Goal: Task Accomplishment & Management: Manage account settings

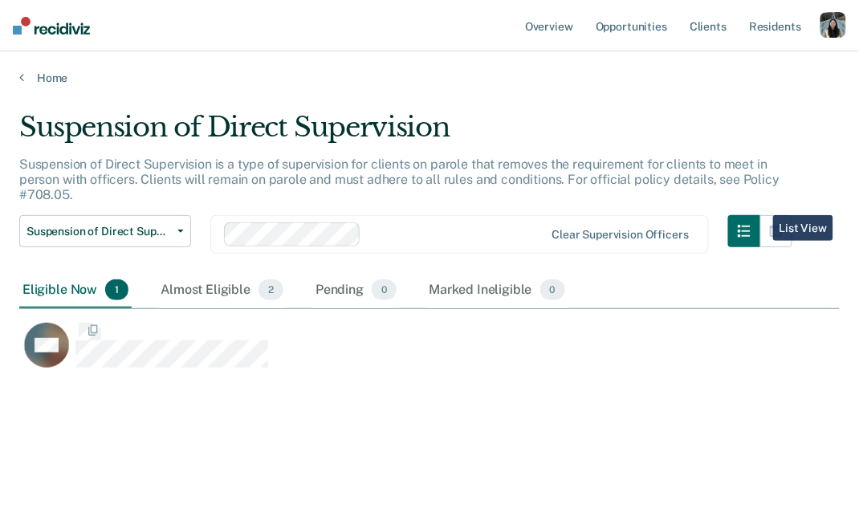
scroll to position [290, 820]
click at [26, 71] on link "Home" at bounding box center [429, 78] width 820 height 14
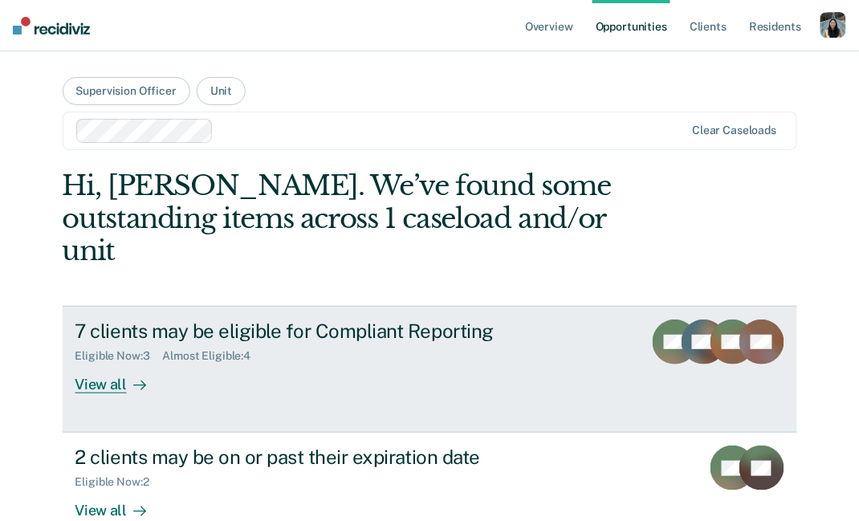
click at [287, 343] on div "Eligible Now : 3 Almost Eligible : 4" at bounding box center [352, 353] width 555 height 20
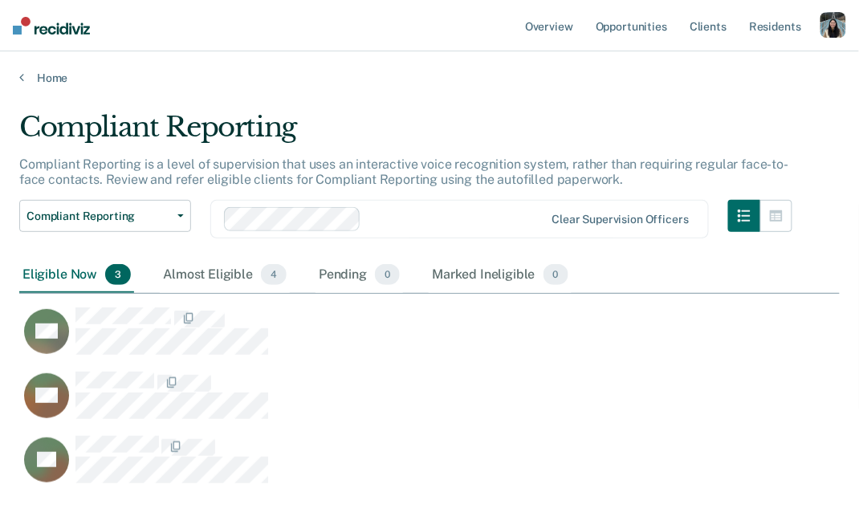
scroll to position [383, 820]
click at [774, 212] on icon "button" at bounding box center [776, 215] width 13 height 11
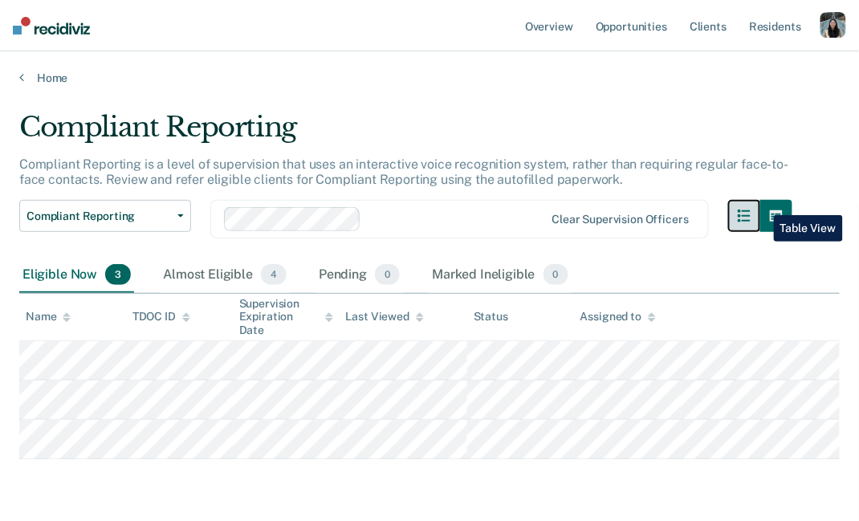
click at [751, 210] on button "button" at bounding box center [744, 216] width 32 height 32
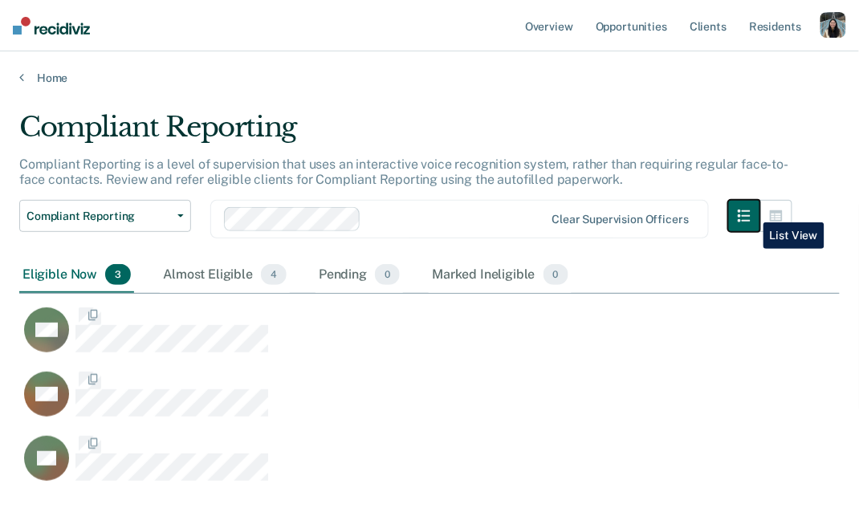
scroll to position [1, 1]
click at [778, 205] on button "button" at bounding box center [776, 216] width 32 height 32
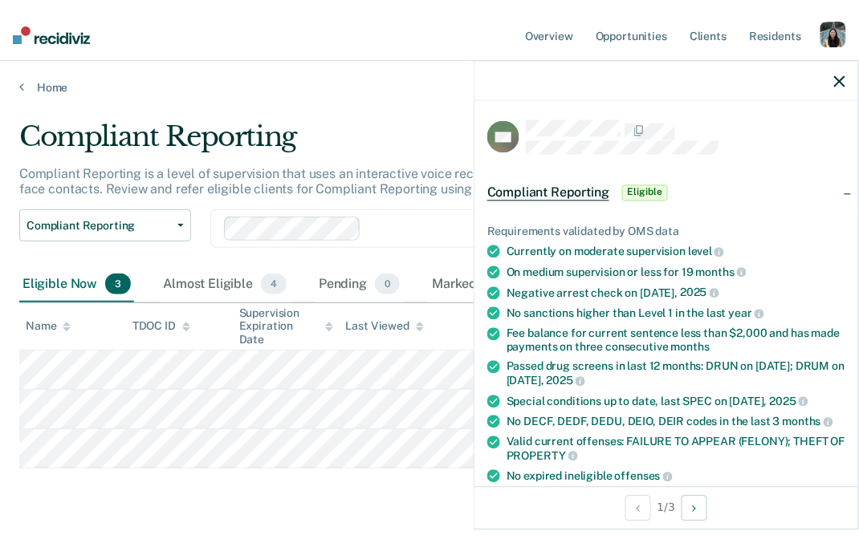
scroll to position [0, 0]
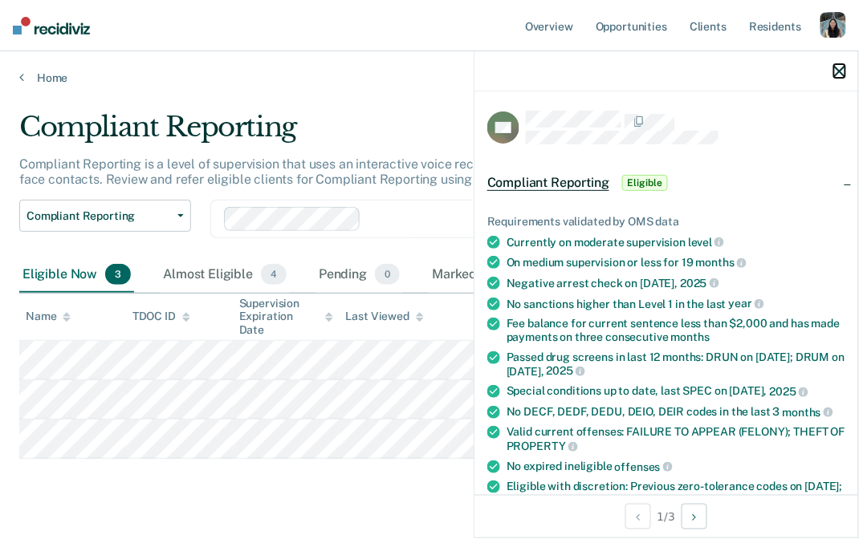
click at [844, 75] on icon "button" at bounding box center [839, 71] width 11 height 11
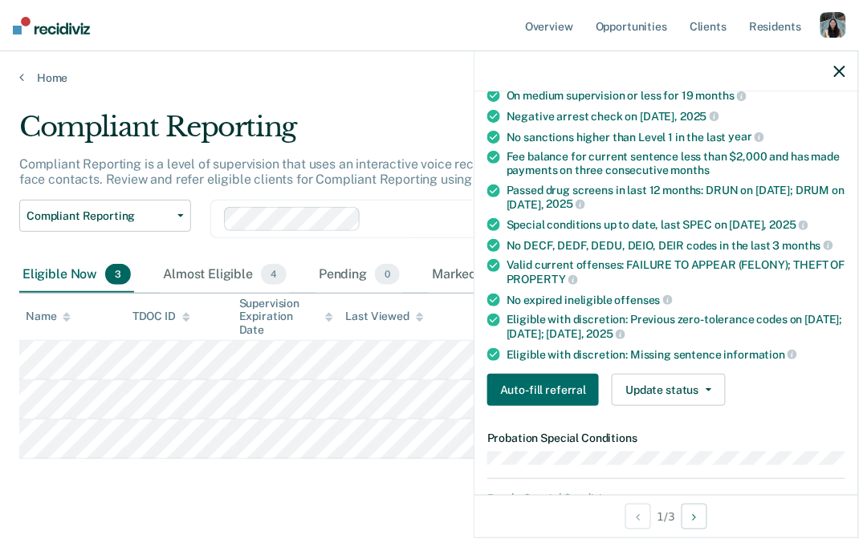
scroll to position [167, 0]
click at [665, 384] on button "Update status" at bounding box center [668, 390] width 113 height 32
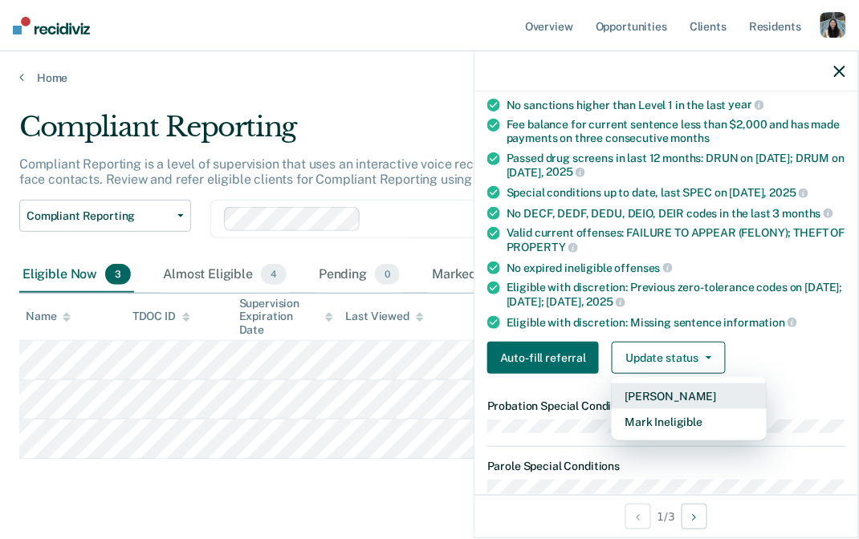
scroll to position [202, 0]
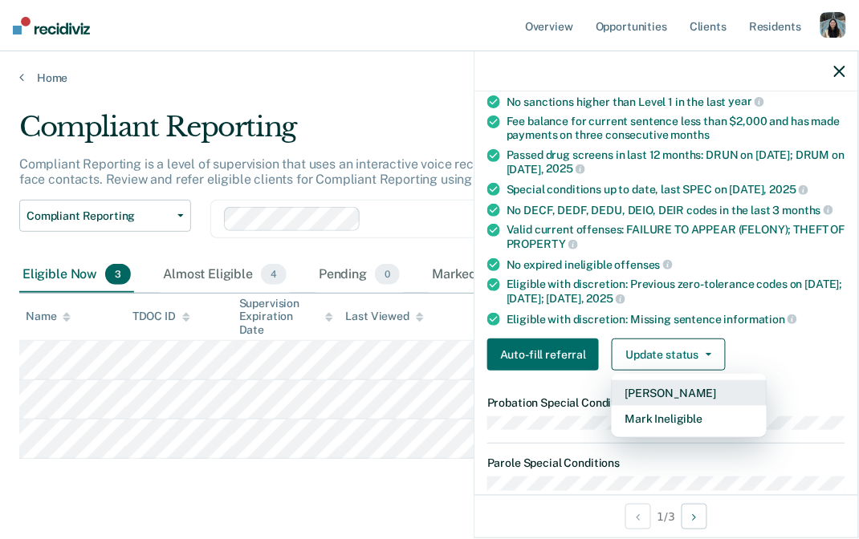
click at [750, 390] on button "[PERSON_NAME]" at bounding box center [689, 393] width 155 height 26
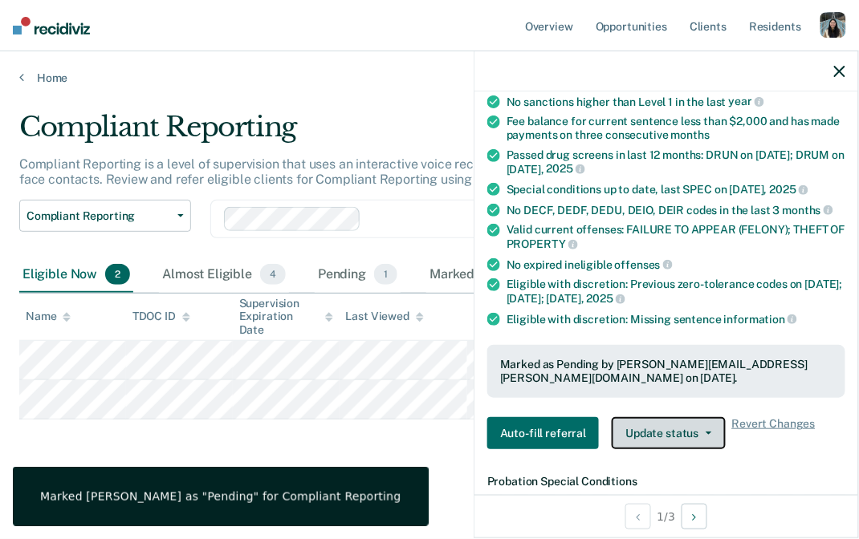
click at [709, 419] on button "Update status" at bounding box center [668, 433] width 113 height 32
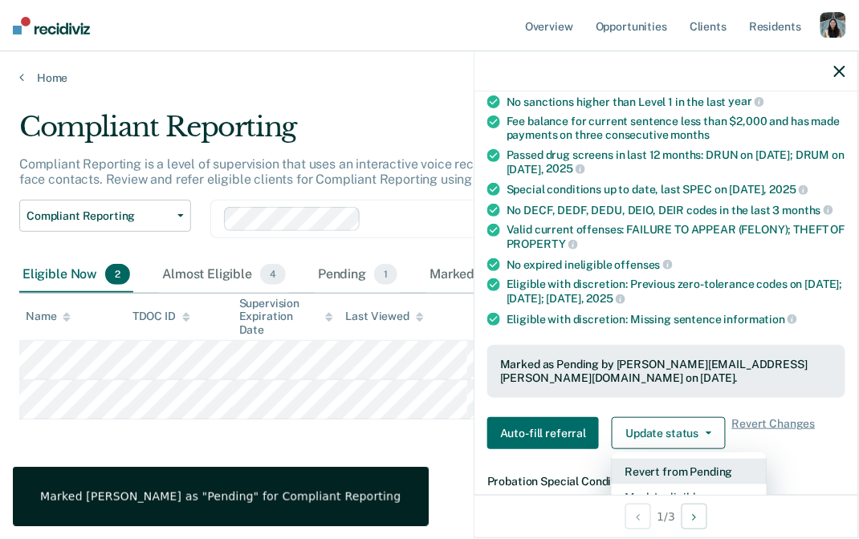
click at [670, 463] on button "Revert from Pending" at bounding box center [689, 472] width 155 height 26
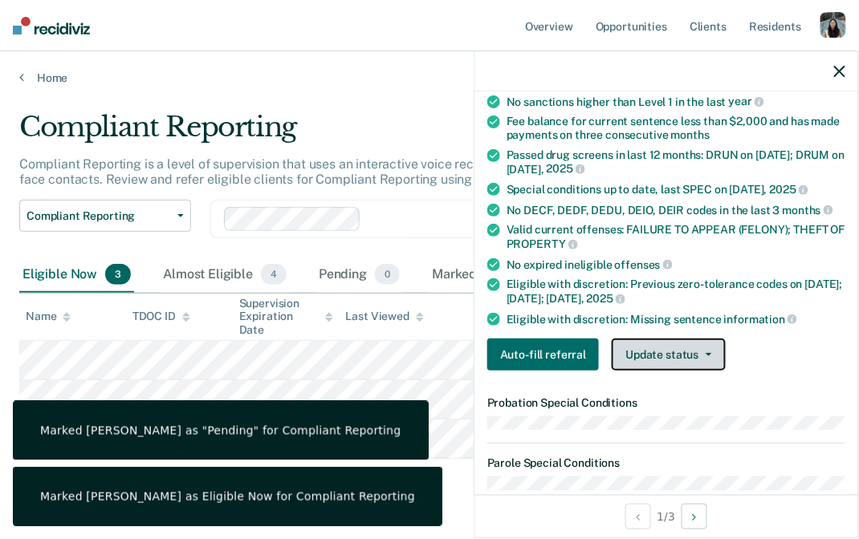
click at [706, 354] on button "Update status" at bounding box center [668, 355] width 113 height 32
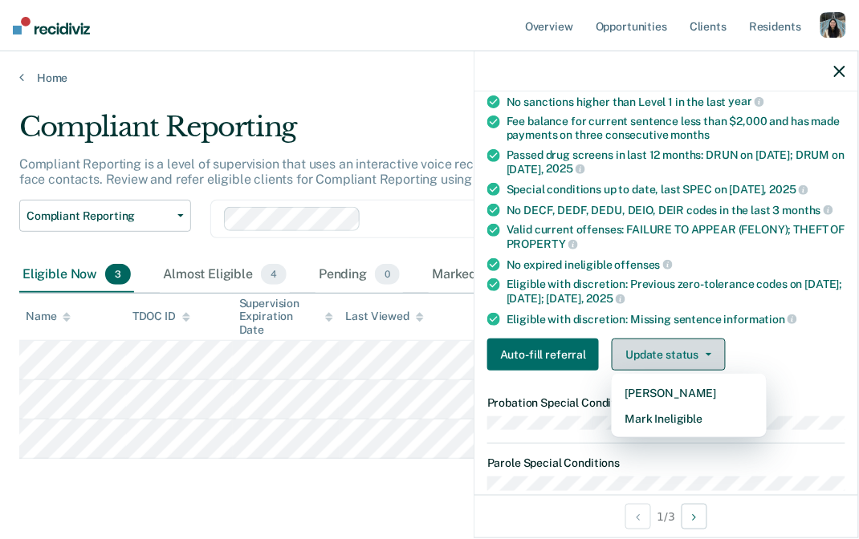
click at [720, 352] on button "Update status" at bounding box center [668, 355] width 113 height 32
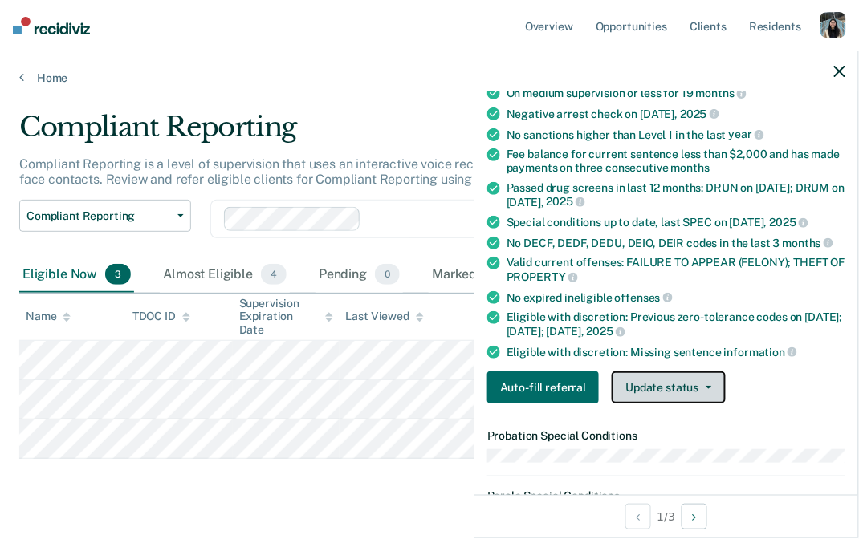
scroll to position [170, 0]
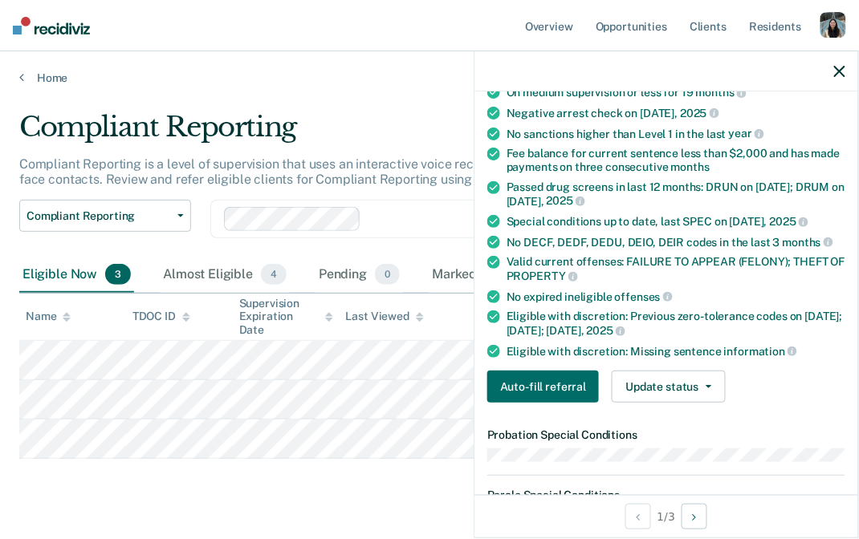
click at [792, 392] on div "Auto-fill referral Update status [PERSON_NAME] Mark Ineligible" at bounding box center [666, 387] width 358 height 32
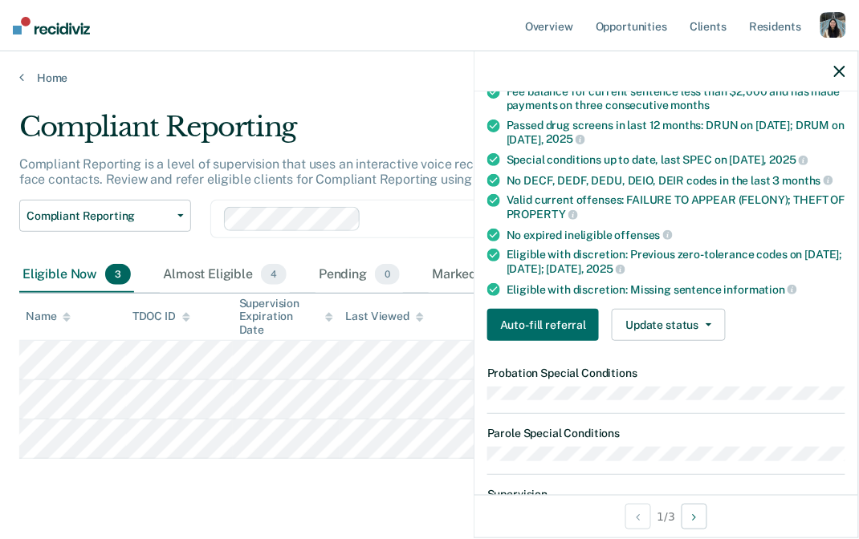
scroll to position [230, 0]
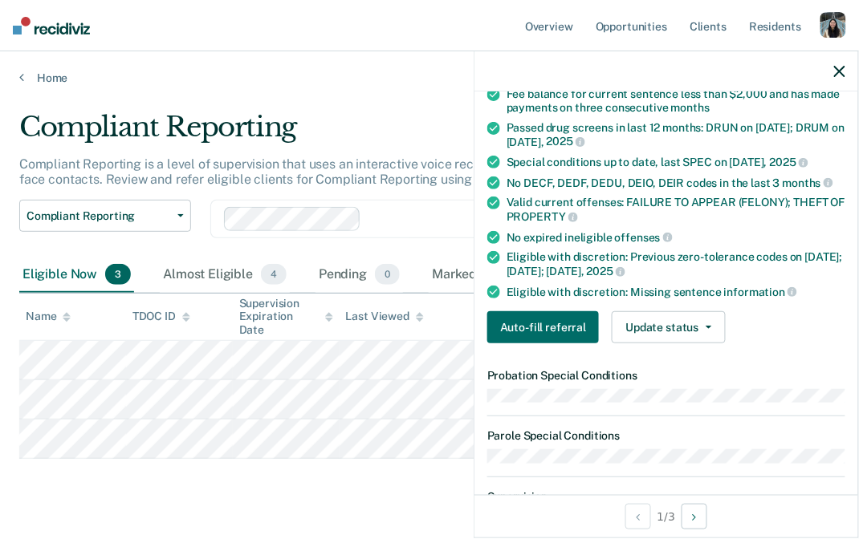
click at [725, 324] on div "Auto-fill referral Update status [PERSON_NAME] Mark Ineligible" at bounding box center [666, 327] width 358 height 32
click at [703, 324] on button "Update status" at bounding box center [668, 327] width 113 height 32
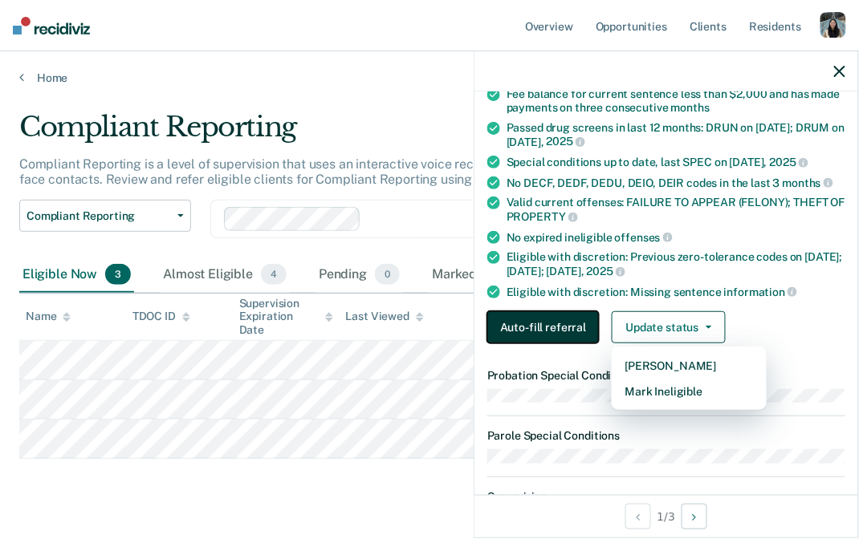
click at [575, 331] on button "Auto-fill referral" at bounding box center [543, 327] width 112 height 32
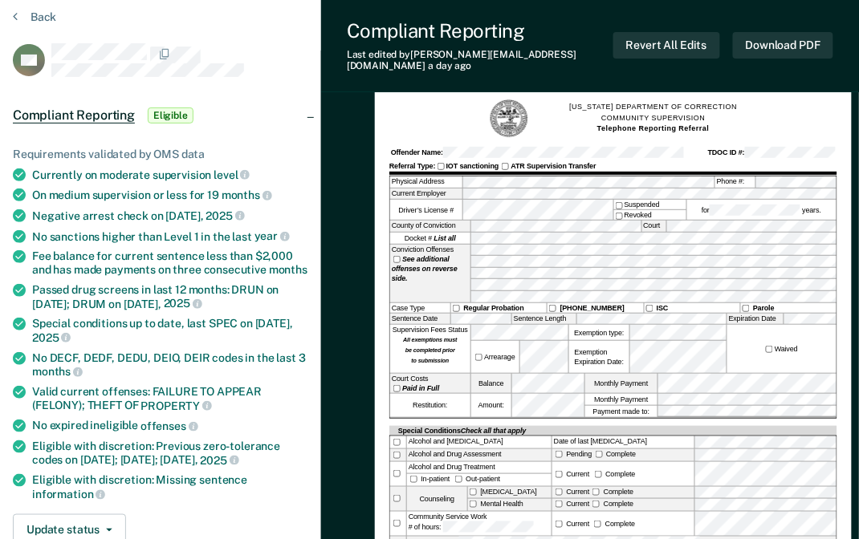
scroll to position [65, 0]
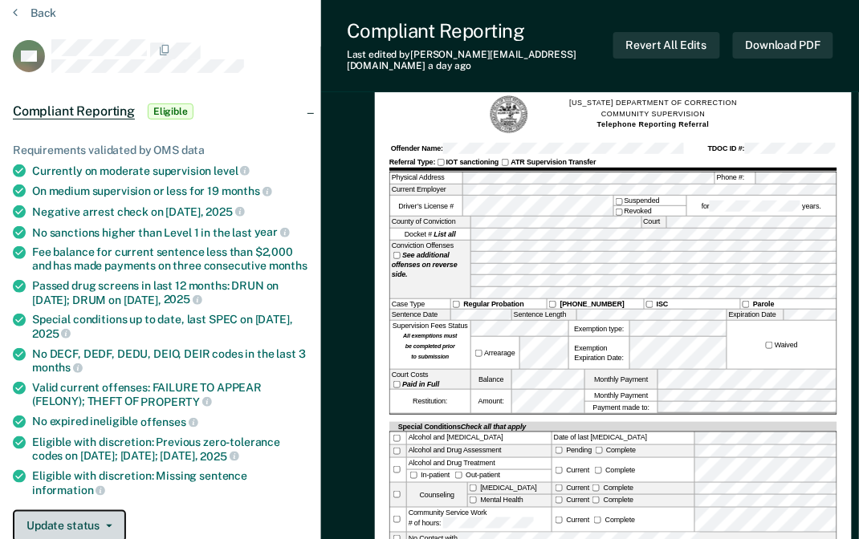
click at [108, 513] on button "Update status" at bounding box center [69, 526] width 113 height 32
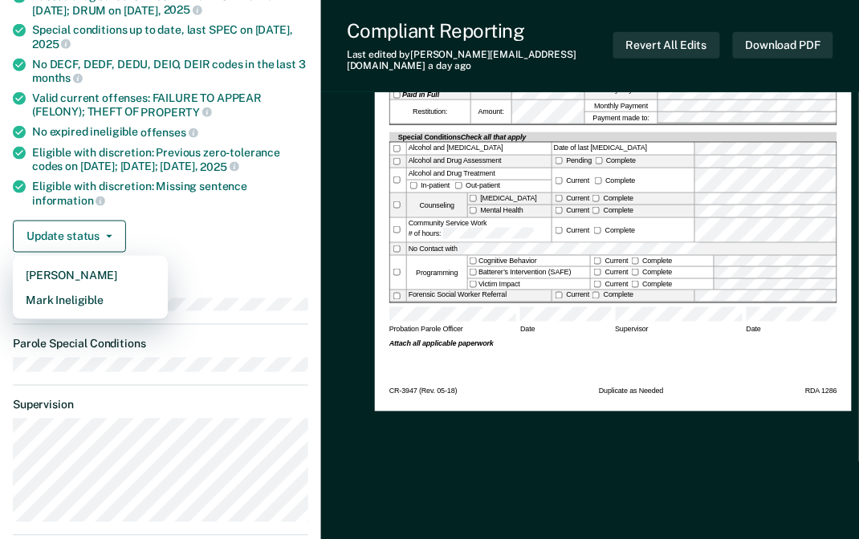
click at [231, 207] on div "Requirements validated by OMS data Currently on moderate supervision level On m…" at bounding box center [160, 46] width 321 height 437
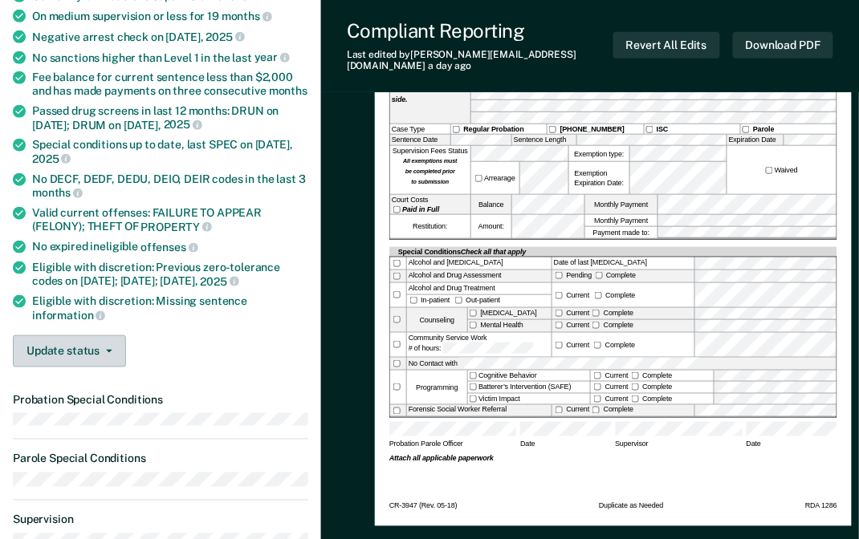
scroll to position [250, 0]
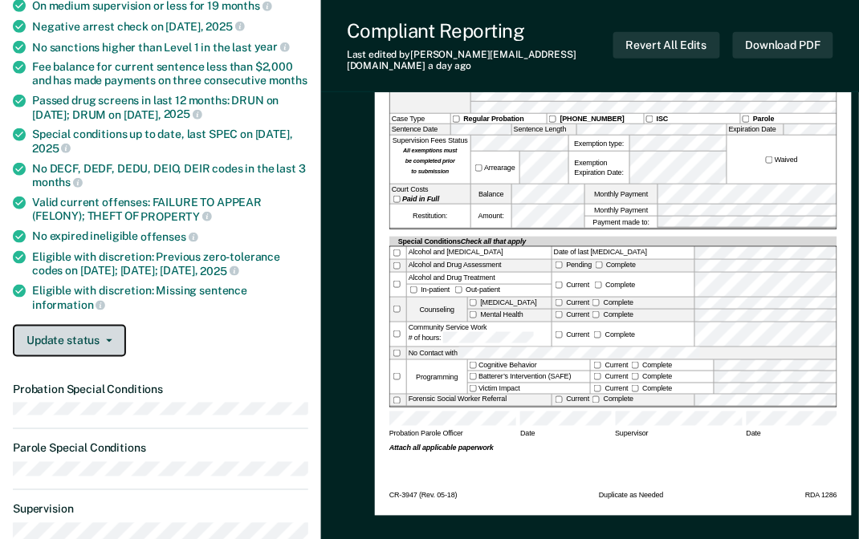
click at [113, 331] on button "Update status" at bounding box center [69, 341] width 113 height 32
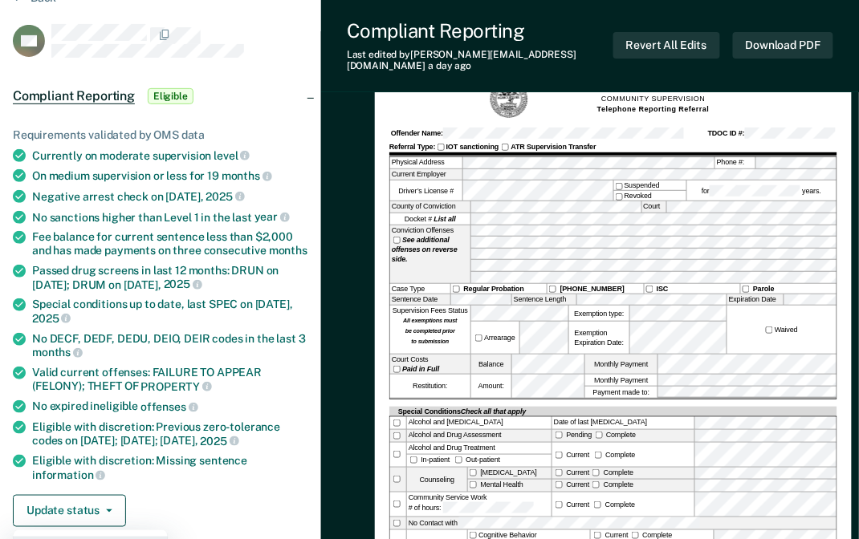
scroll to position [0, 0]
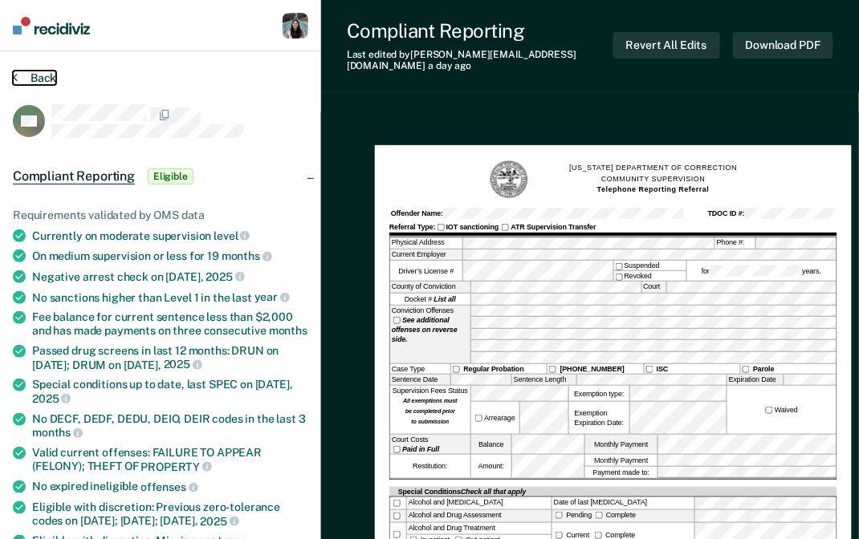
click at [24, 75] on button "Back" at bounding box center [34, 78] width 43 height 14
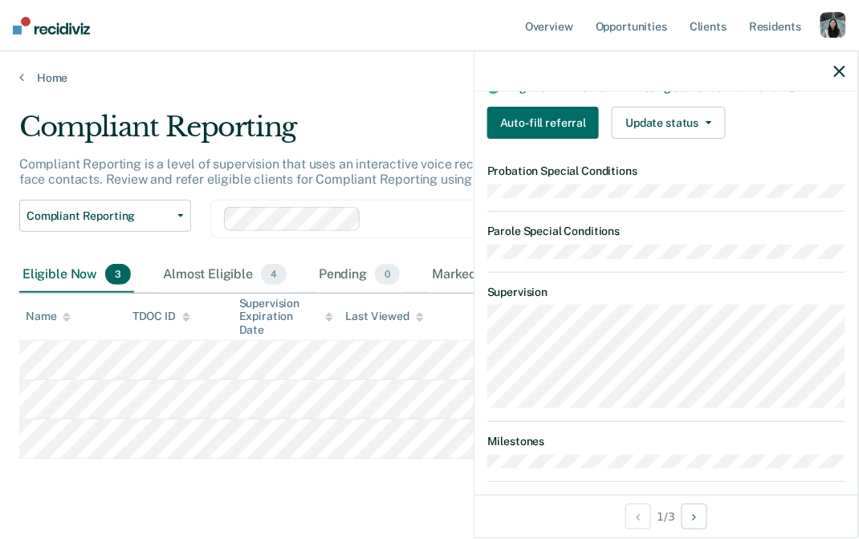
scroll to position [342, 0]
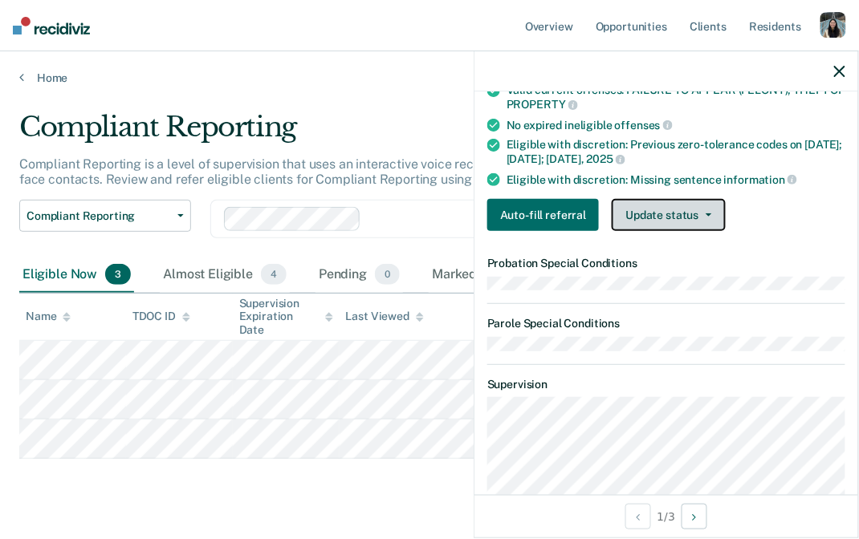
click at [681, 212] on button "Update status" at bounding box center [668, 215] width 113 height 32
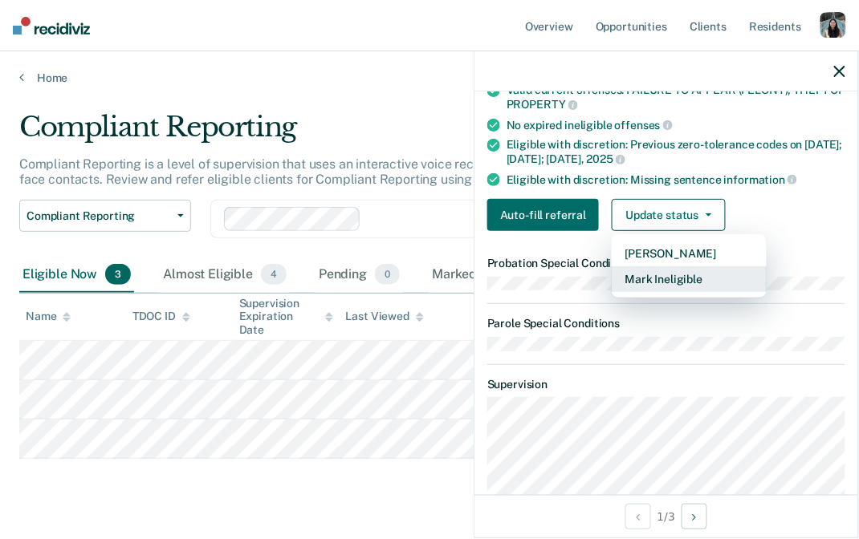
click at [674, 275] on button "Mark Ineligible" at bounding box center [689, 279] width 155 height 26
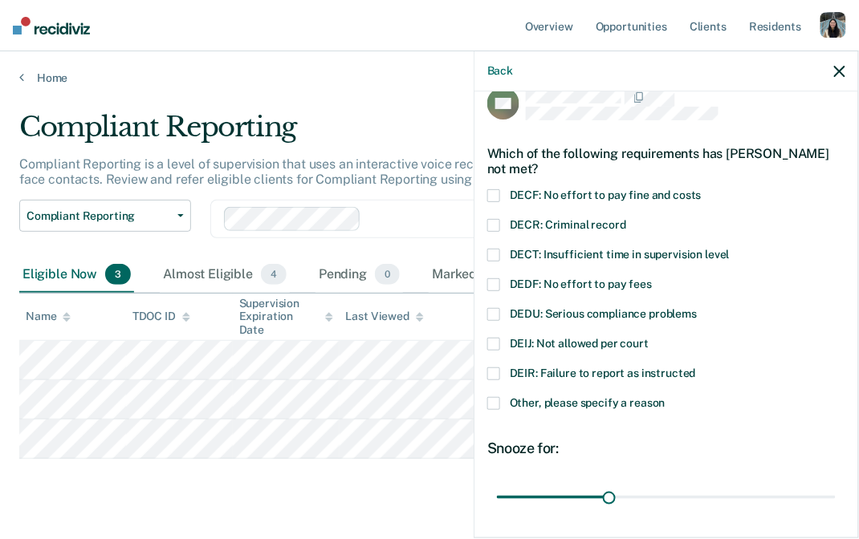
scroll to position [14, 0]
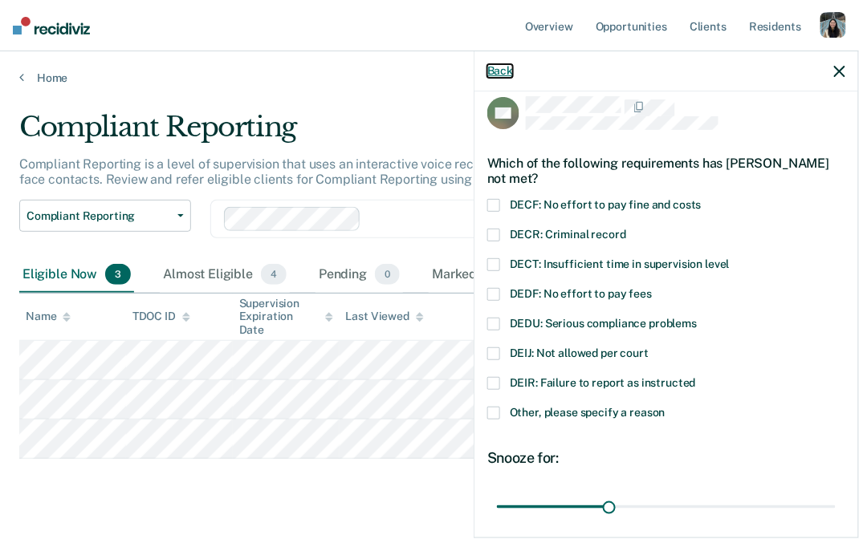
click at [500, 72] on button "Back" at bounding box center [500, 71] width 26 height 14
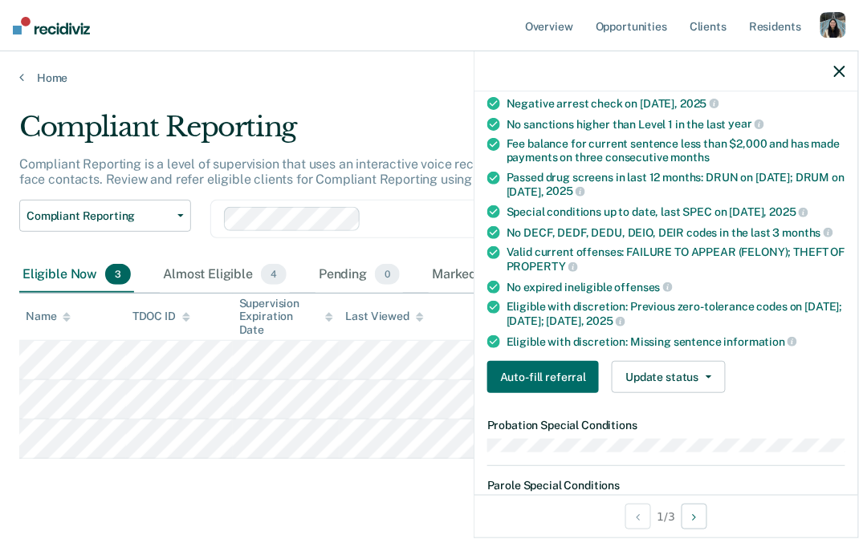
scroll to position [180, 0]
click at [559, 379] on button "Auto-fill referral" at bounding box center [543, 377] width 112 height 32
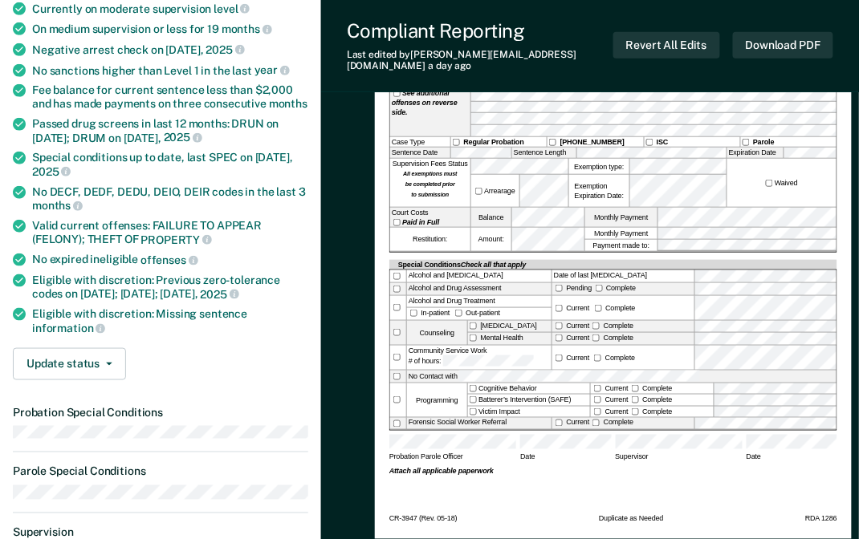
scroll to position [230, 0]
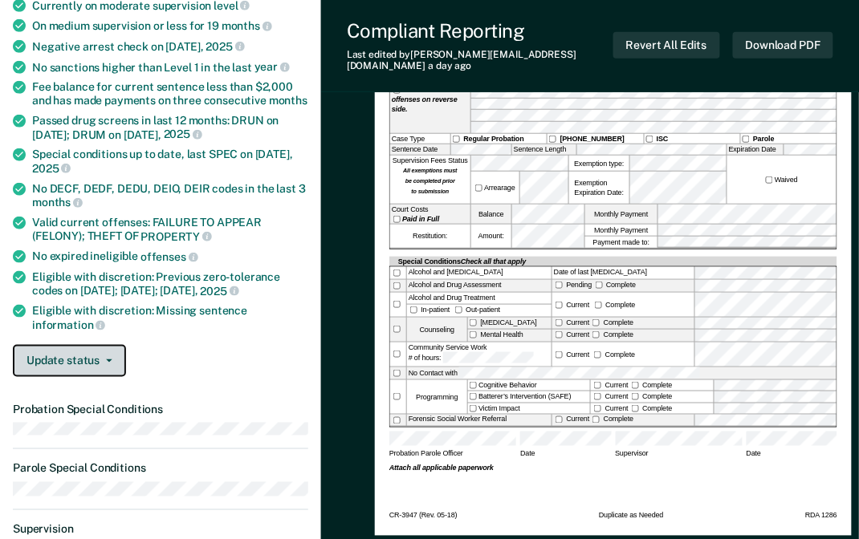
click at [90, 353] on button "Update status" at bounding box center [69, 361] width 113 height 32
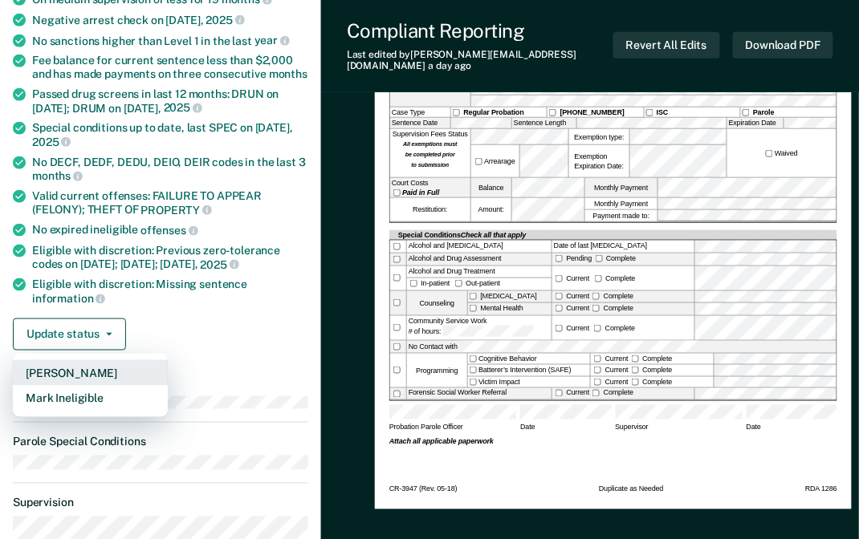
scroll to position [253, 0]
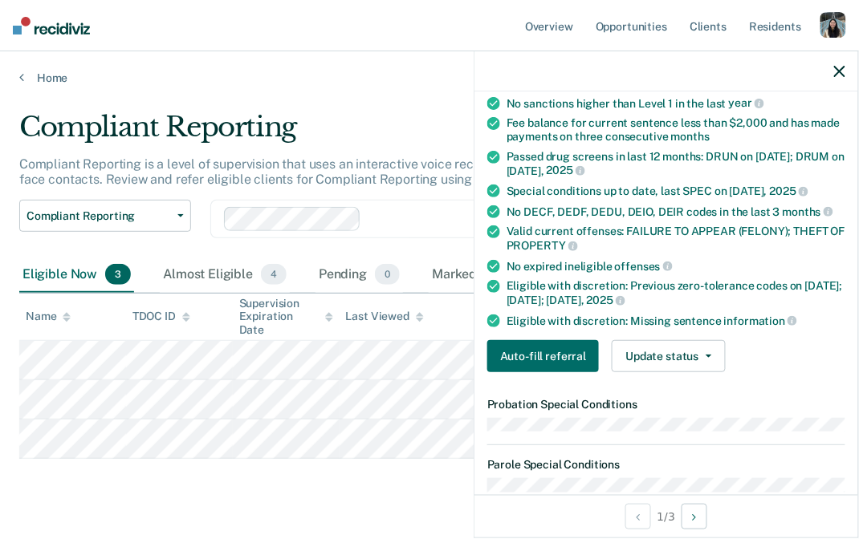
scroll to position [258, 0]
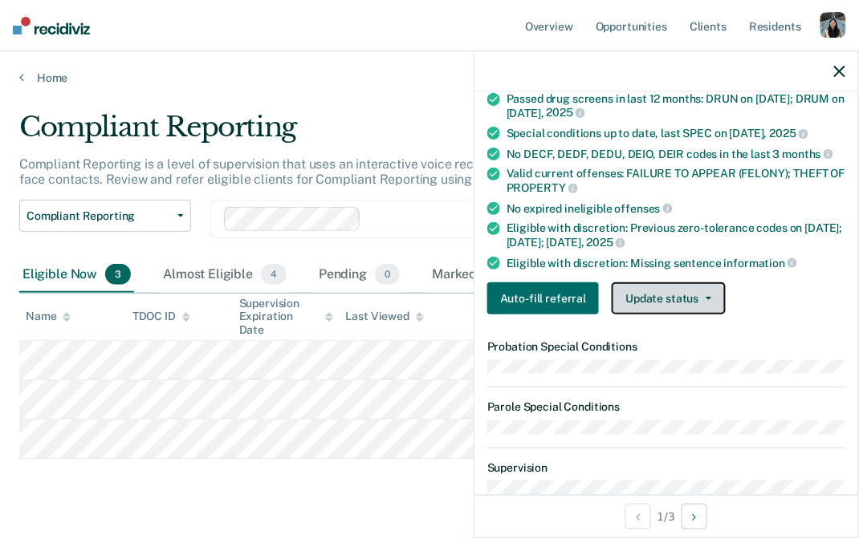
click at [711, 292] on button "Update status" at bounding box center [668, 298] width 113 height 32
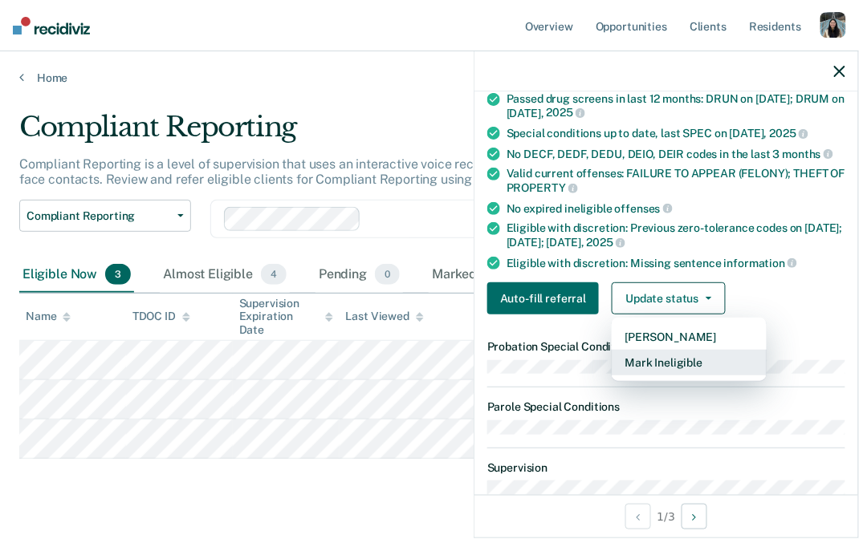
click at [687, 352] on button "Mark Ineligible" at bounding box center [689, 363] width 155 height 26
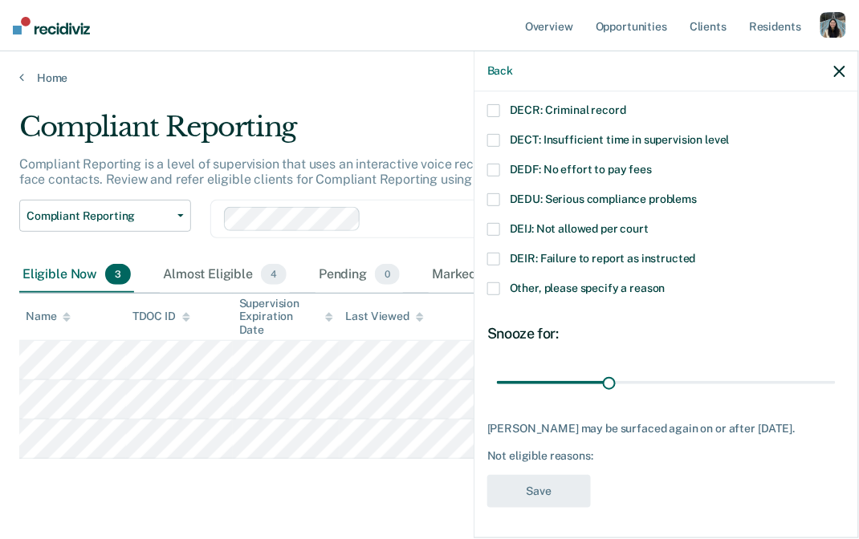
click at [527, 274] on div "DEIR: Failure to report as instructed" at bounding box center [666, 268] width 358 height 30
click at [528, 283] on span "Other, please specify a reason" at bounding box center [588, 288] width 156 height 13
click at [665, 282] on input "Other, please specify a reason" at bounding box center [665, 282] width 0 height 0
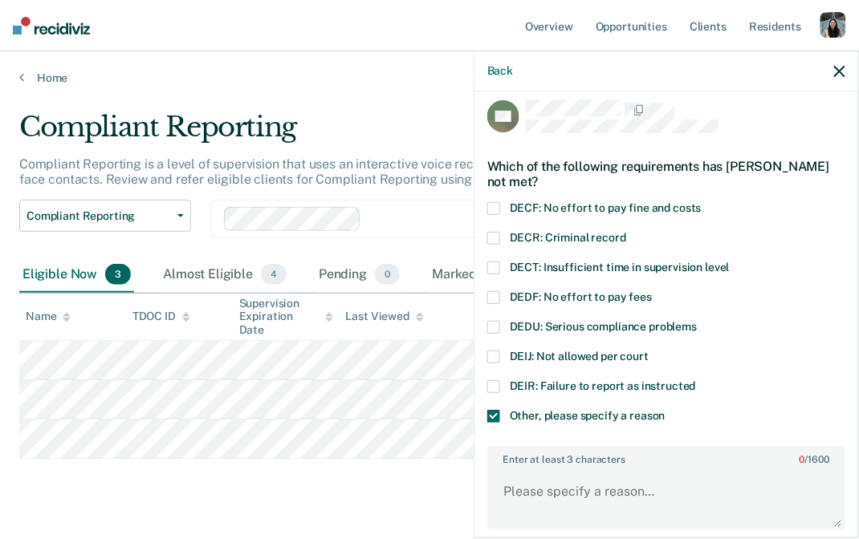
scroll to position [8, 0]
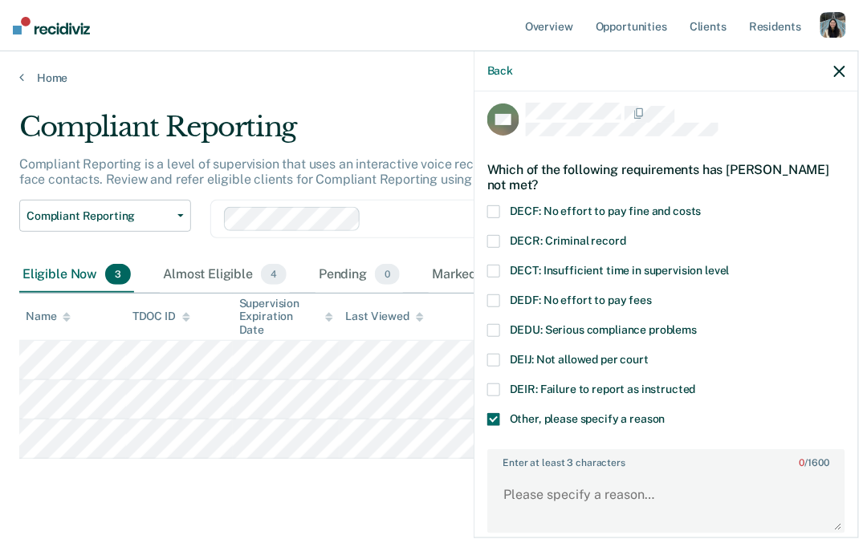
click at [819, 217] on label "DECF: No effort to pay fine and costs" at bounding box center [666, 213] width 358 height 17
click at [701, 205] on input "DECF: No effort to pay fine and costs" at bounding box center [701, 205] width 0 height 0
click at [818, 211] on label "DECF: No effort to pay fine and costs" at bounding box center [666, 213] width 358 height 17
click at [701, 205] on input "DECF: No effort to pay fine and costs" at bounding box center [701, 205] width 0 height 0
click at [203, 282] on div "Almost Eligible 4" at bounding box center [225, 275] width 130 height 35
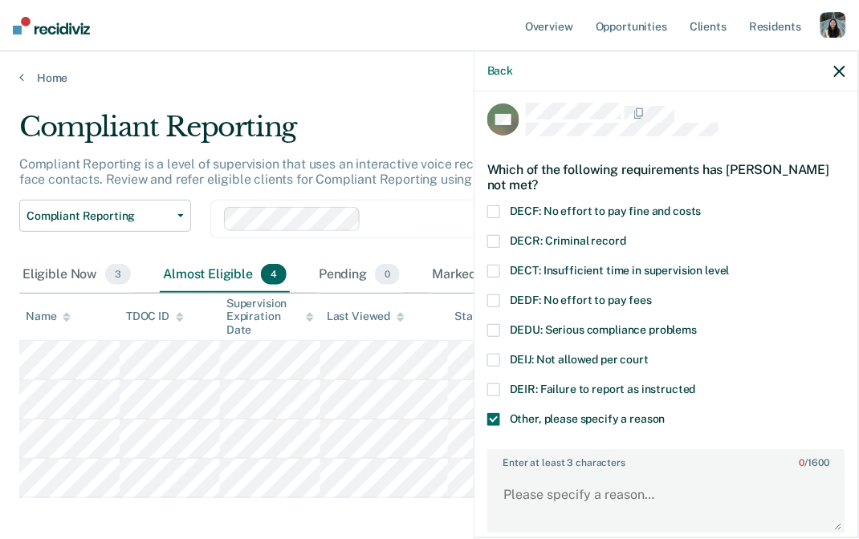
click at [848, 72] on div "Back" at bounding box center [666, 71] width 384 height 40
click at [844, 72] on icon "button" at bounding box center [839, 71] width 11 height 11
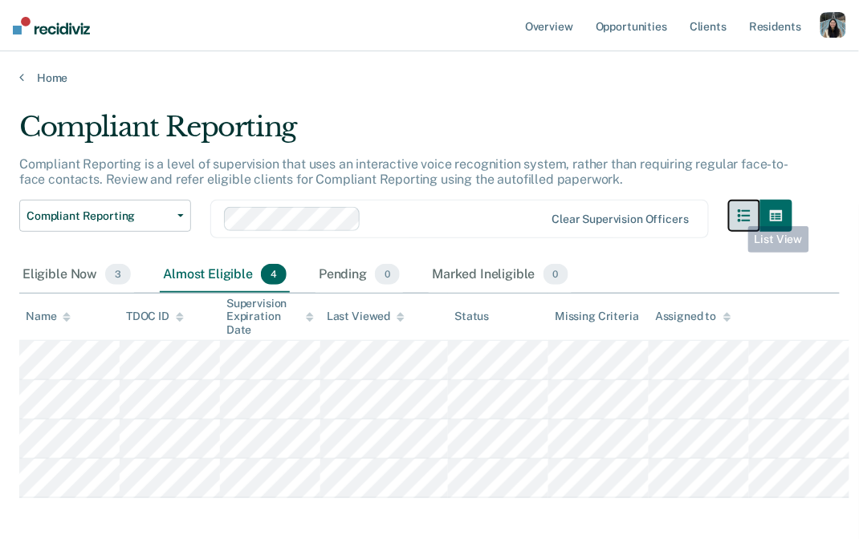
click at [738, 214] on icon "button" at bounding box center [744, 215] width 13 height 13
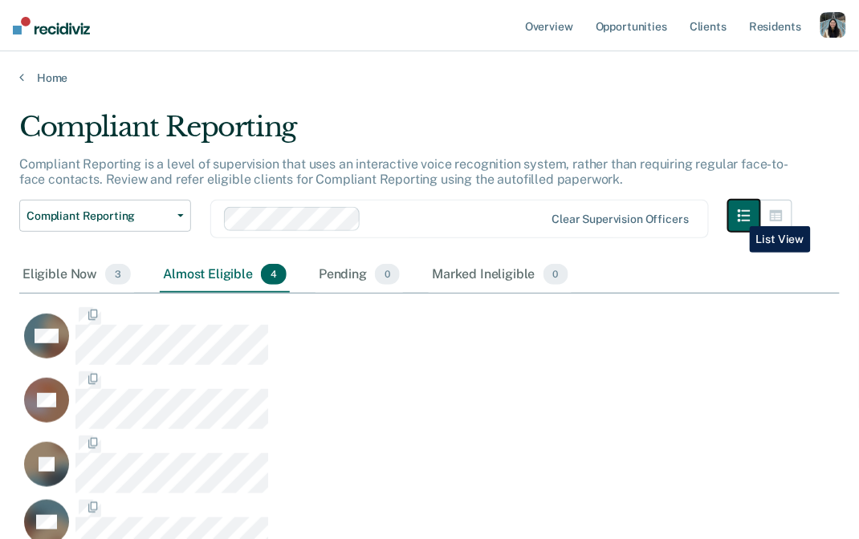
scroll to position [447, 820]
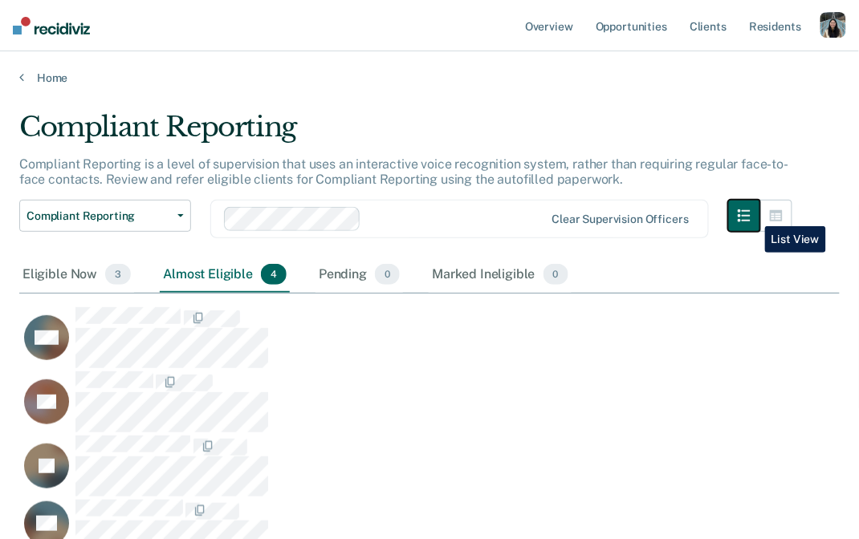
click at [753, 214] on button "button" at bounding box center [744, 216] width 32 height 32
click at [758, 211] on button "button" at bounding box center [744, 216] width 32 height 32
click at [772, 211] on icon "button" at bounding box center [776, 215] width 13 height 11
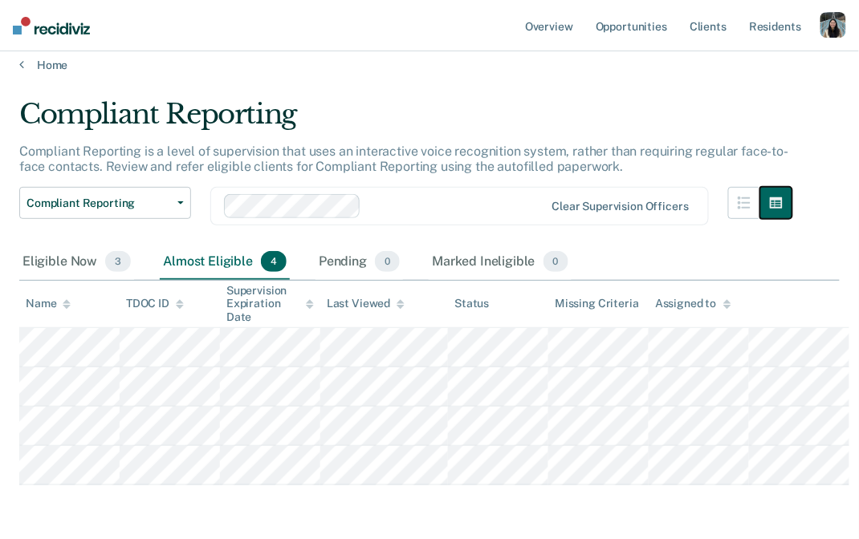
scroll to position [7, 0]
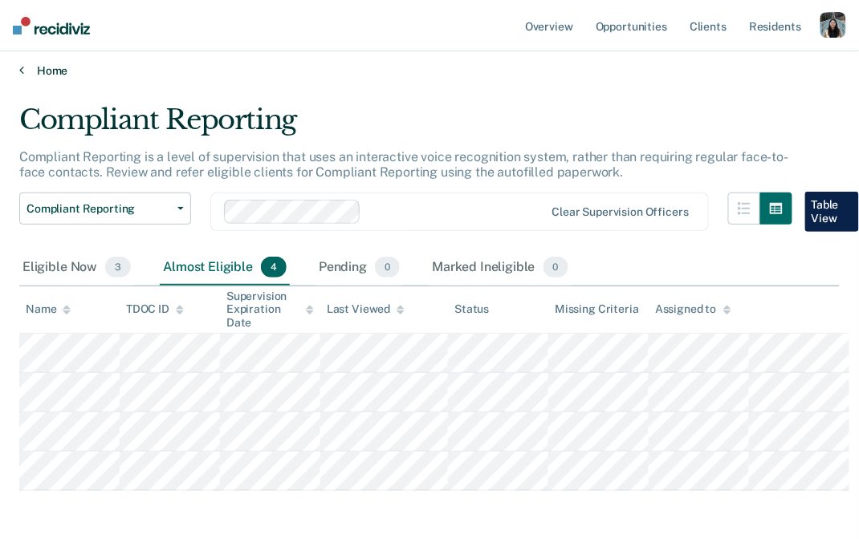
click at [55, 69] on link "Home" at bounding box center [429, 70] width 820 height 14
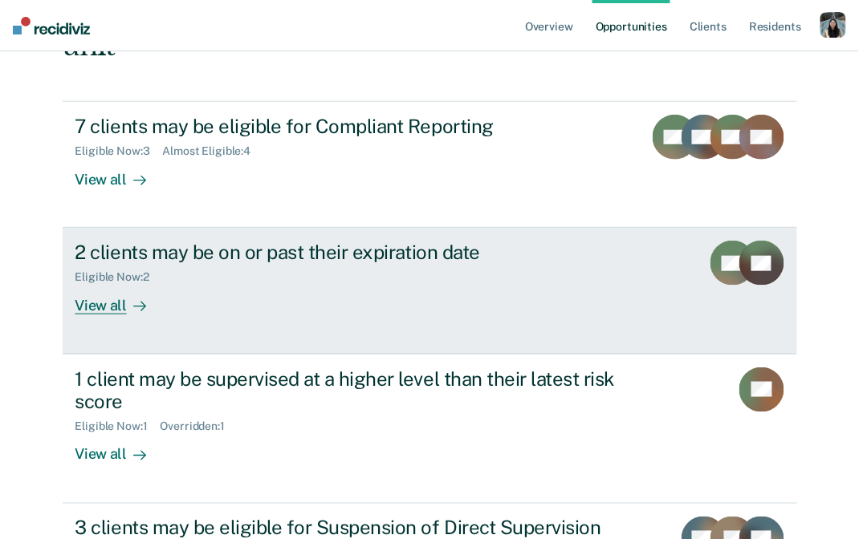
scroll to position [219, 0]
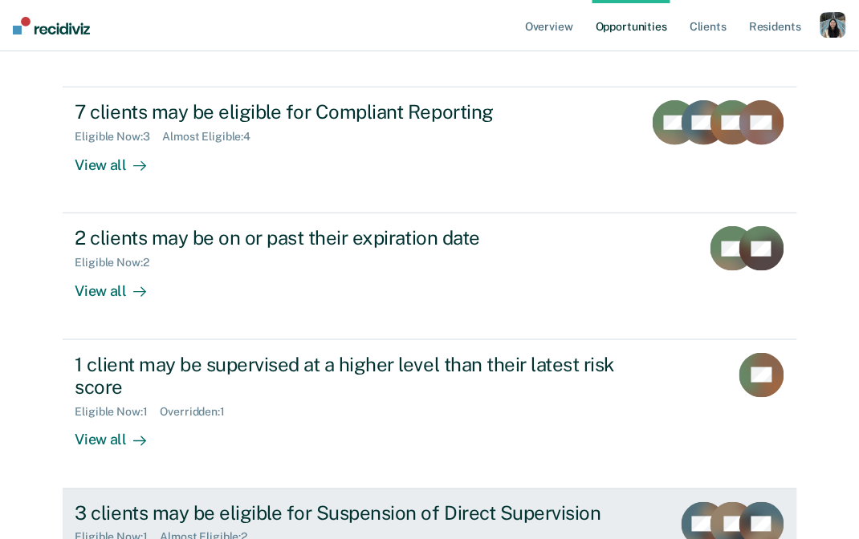
click at [302, 502] on div "3 clients may be eligible for Suspension of Direct Supervision" at bounding box center [356, 513] width 563 height 23
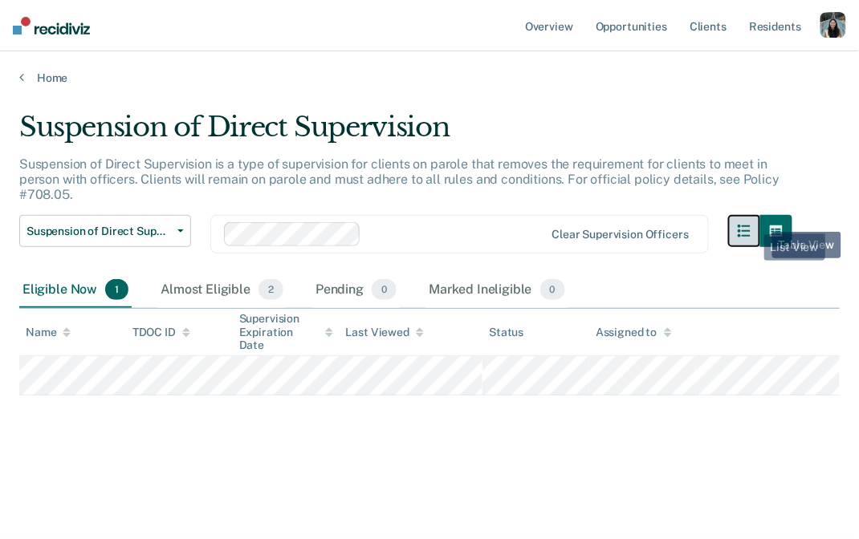
click at [750, 223] on button "button" at bounding box center [744, 231] width 32 height 32
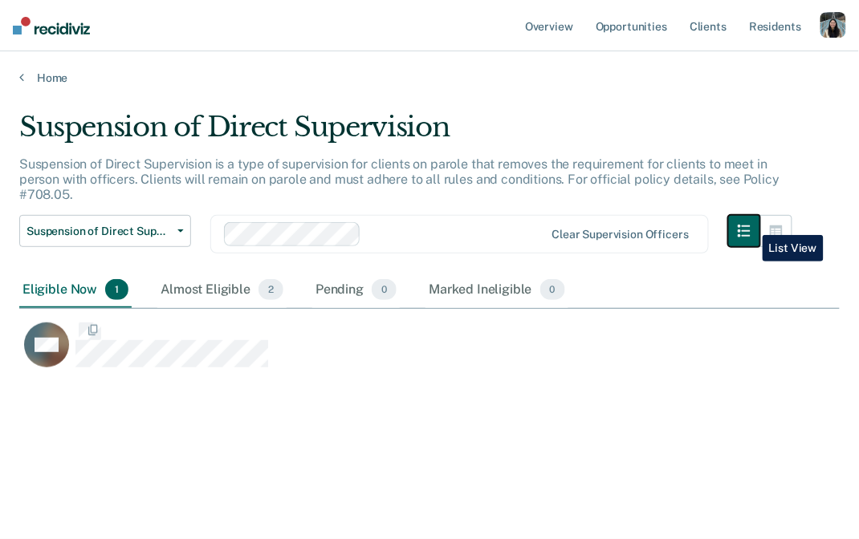
scroll to position [1, 1]
click at [182, 297] on div "Almost Eligible 2" at bounding box center [221, 290] width 129 height 35
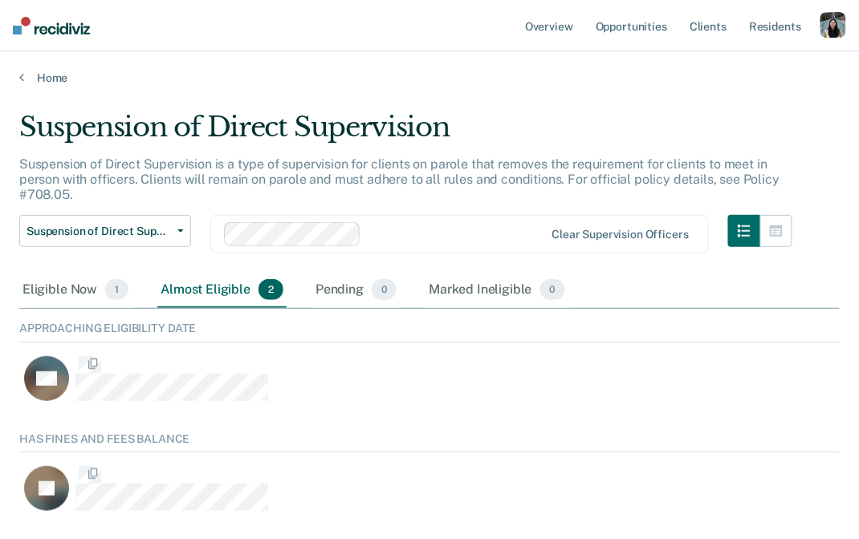
scroll to position [98, 820]
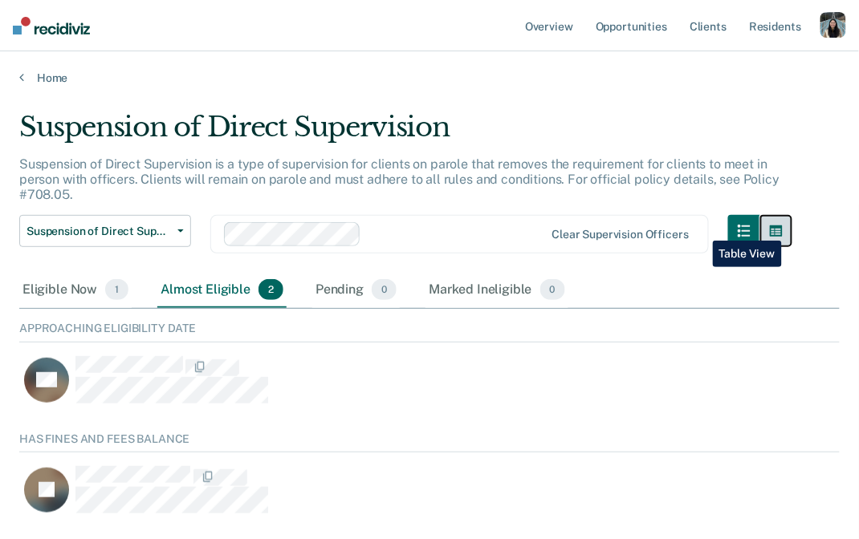
click at [785, 229] on button "button" at bounding box center [776, 231] width 32 height 32
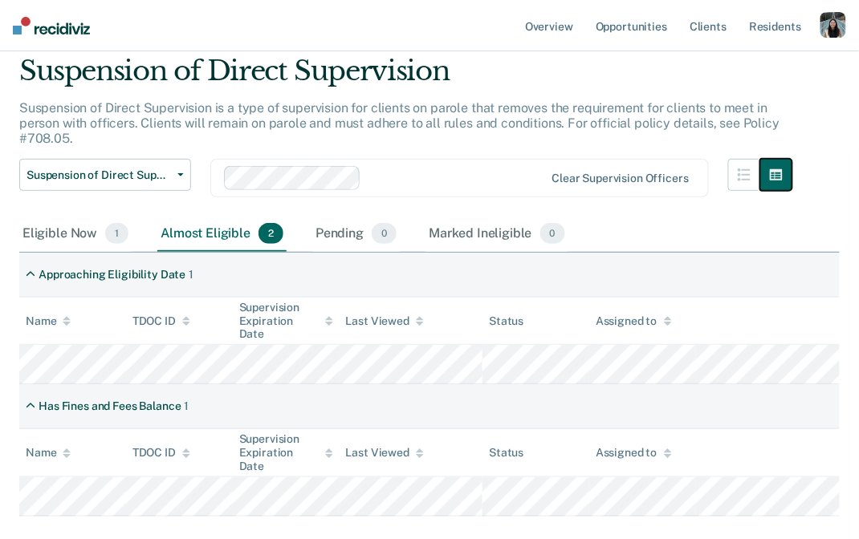
scroll to position [55, 0]
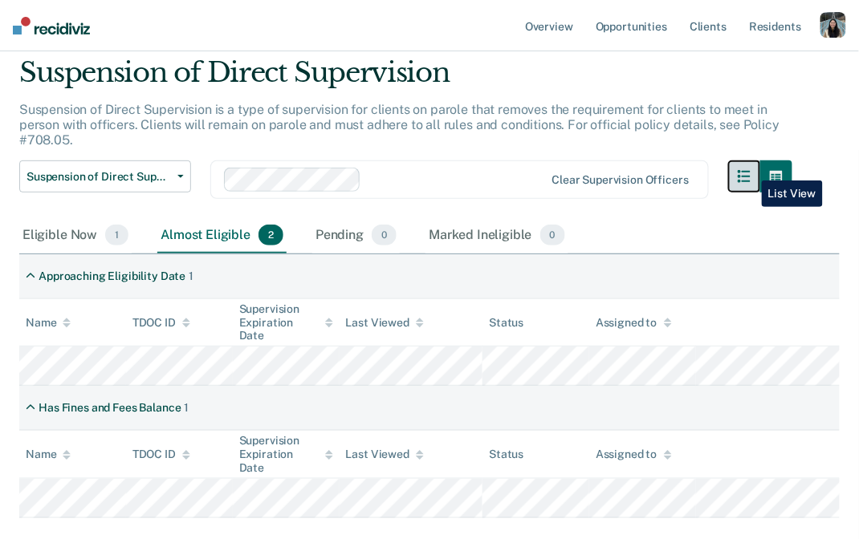
click at [750, 169] on button "button" at bounding box center [744, 177] width 32 height 32
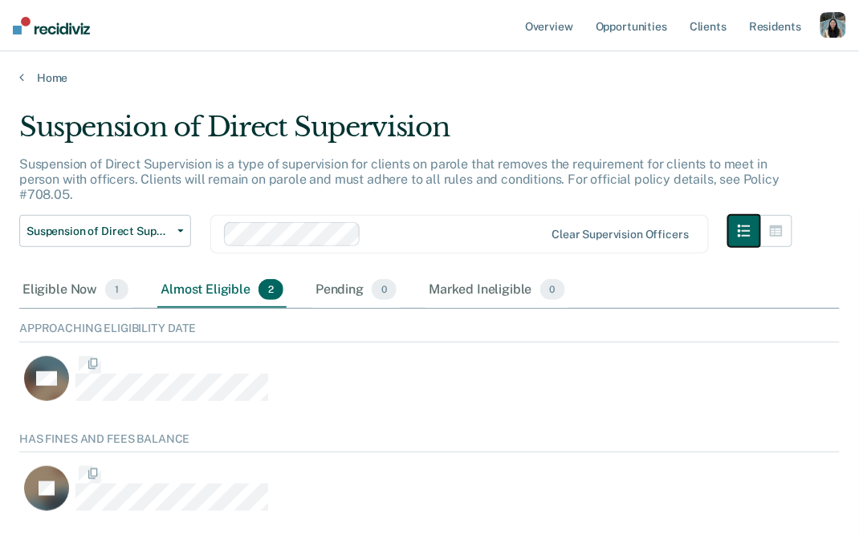
scroll to position [98, 820]
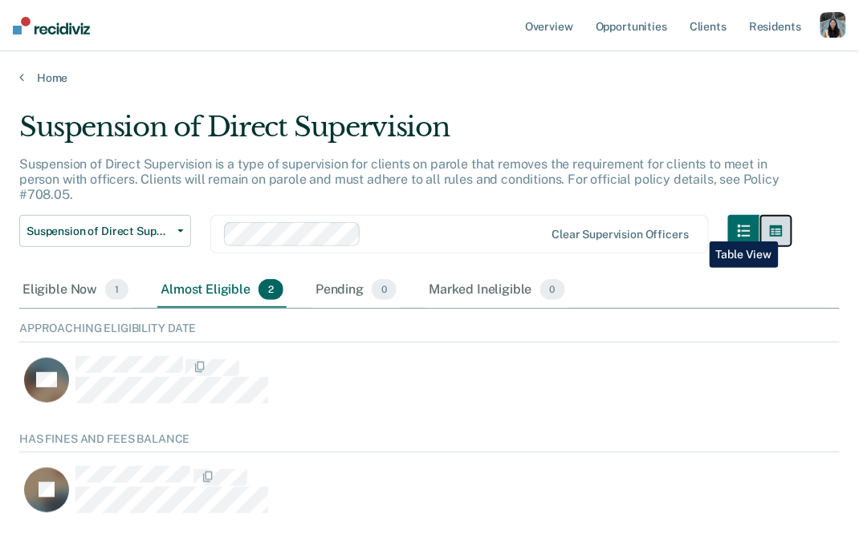
click at [782, 230] on icon "button" at bounding box center [776, 231] width 13 height 11
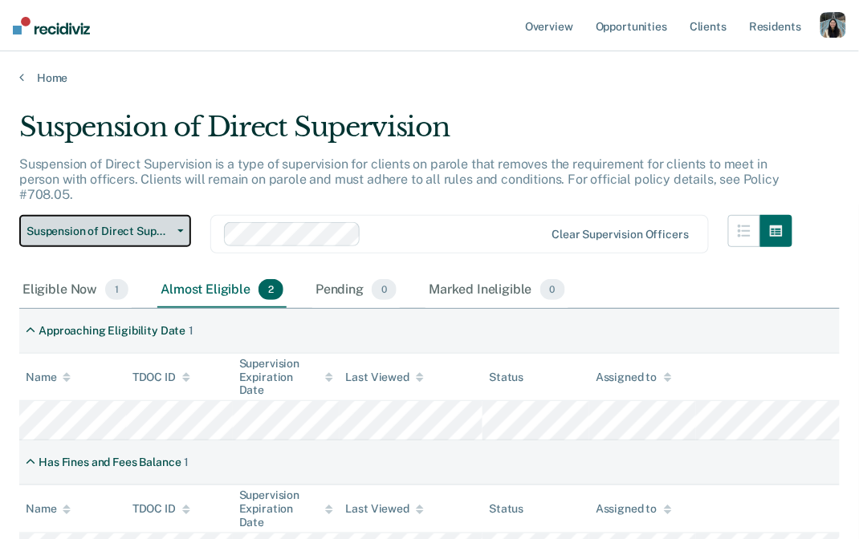
click at [153, 225] on span "Suspension of Direct Supervision" at bounding box center [98, 232] width 144 height 14
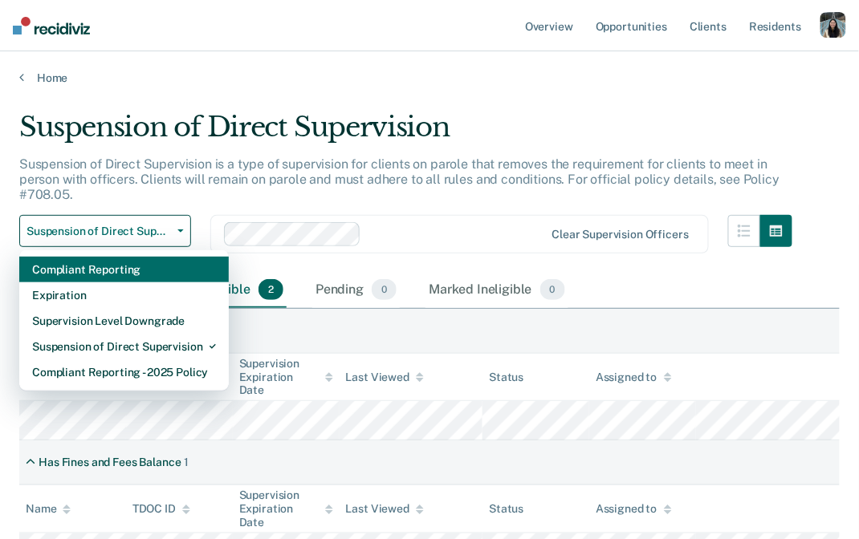
click at [136, 280] on div "Compliant Reporting" at bounding box center [124, 270] width 184 height 26
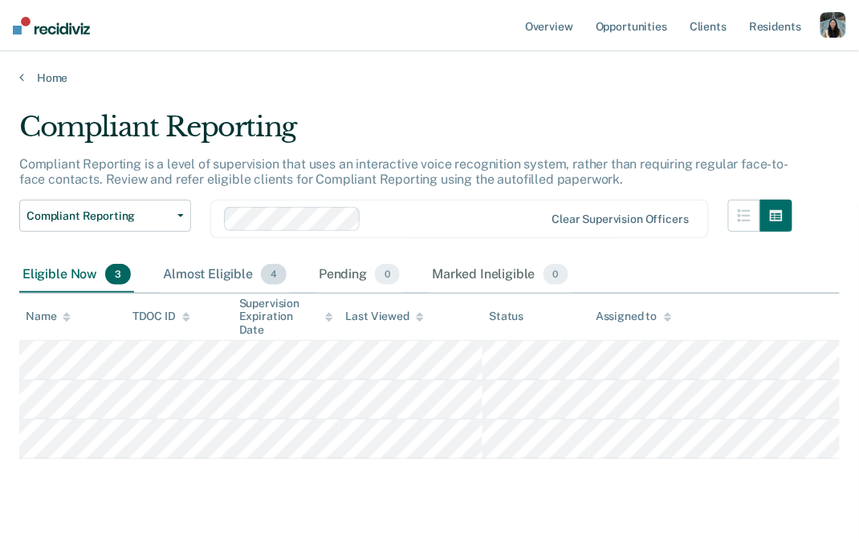
click at [193, 279] on div "Almost Eligible 4" at bounding box center [225, 275] width 130 height 35
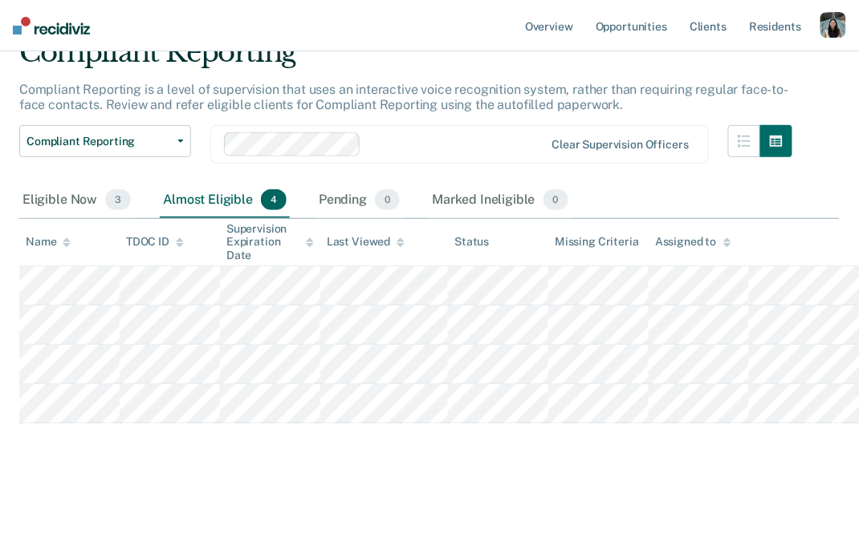
scroll to position [89, 0]
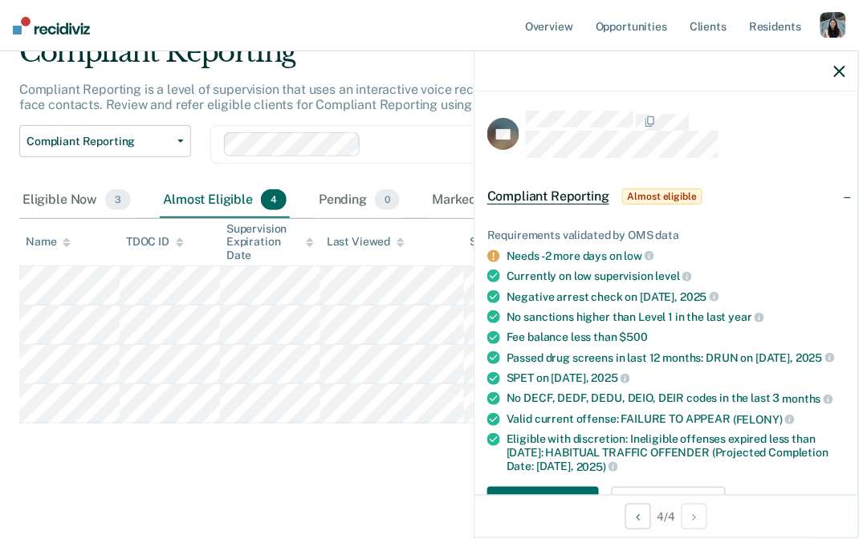
click at [365, 470] on div "Compliant Reporting Compliant Reporting is a level of supervision that uses an …" at bounding box center [429, 253] width 820 height 434
click at [844, 67] on icon "button" at bounding box center [839, 71] width 11 height 11
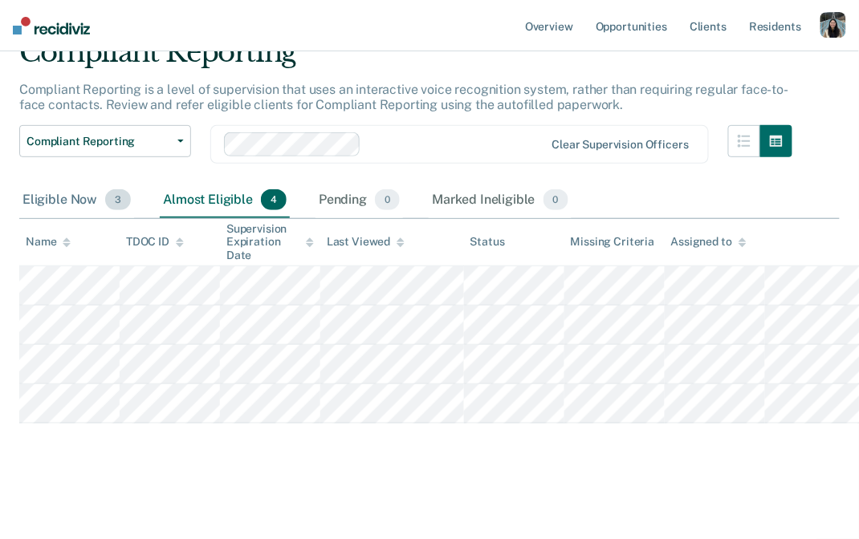
click at [83, 183] on div "Eligible Now 3" at bounding box center [76, 200] width 115 height 35
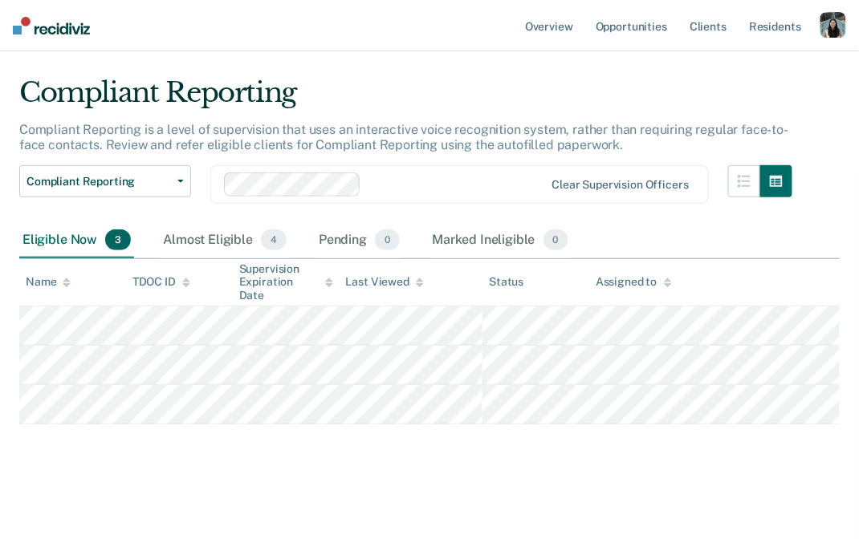
scroll to position [26, 0]
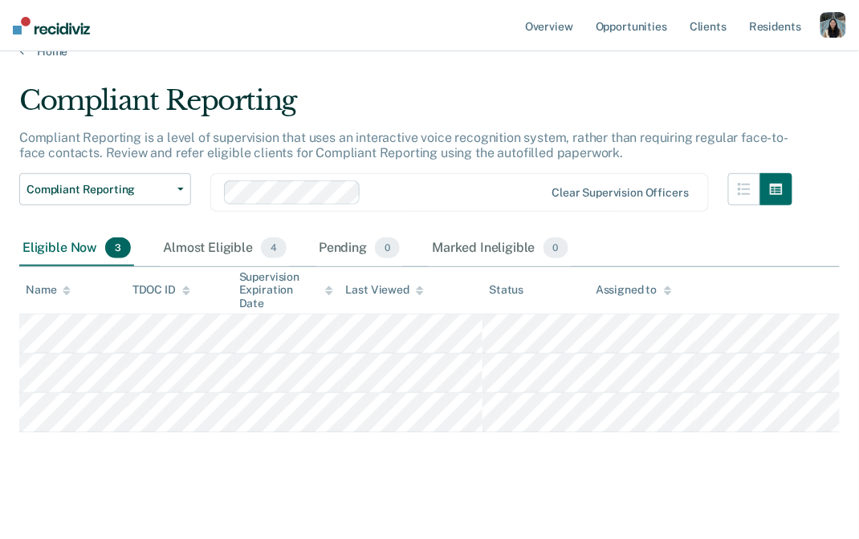
click at [826, 104] on div "Compliant Reporting Compliant Reporting is a level of supervision that uses an …" at bounding box center [429, 255] width 820 height 343
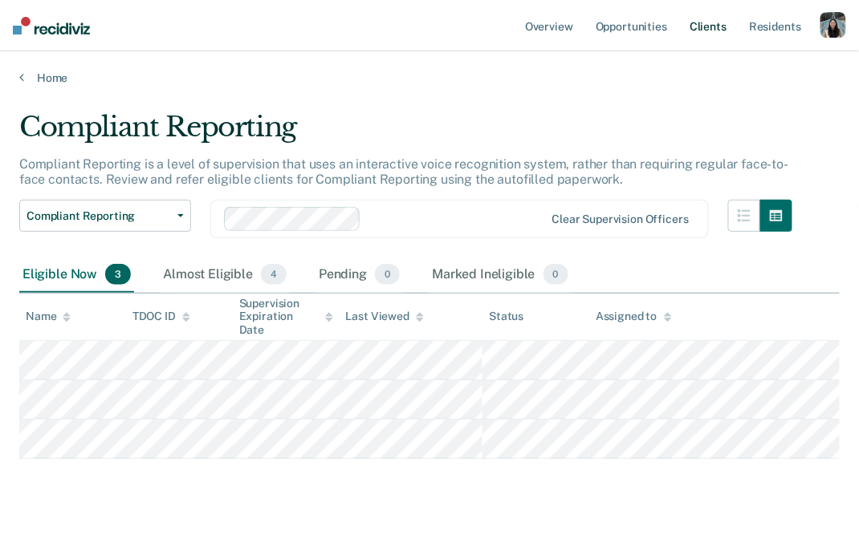
click at [708, 24] on link "Client s" at bounding box center [707, 25] width 43 height 51
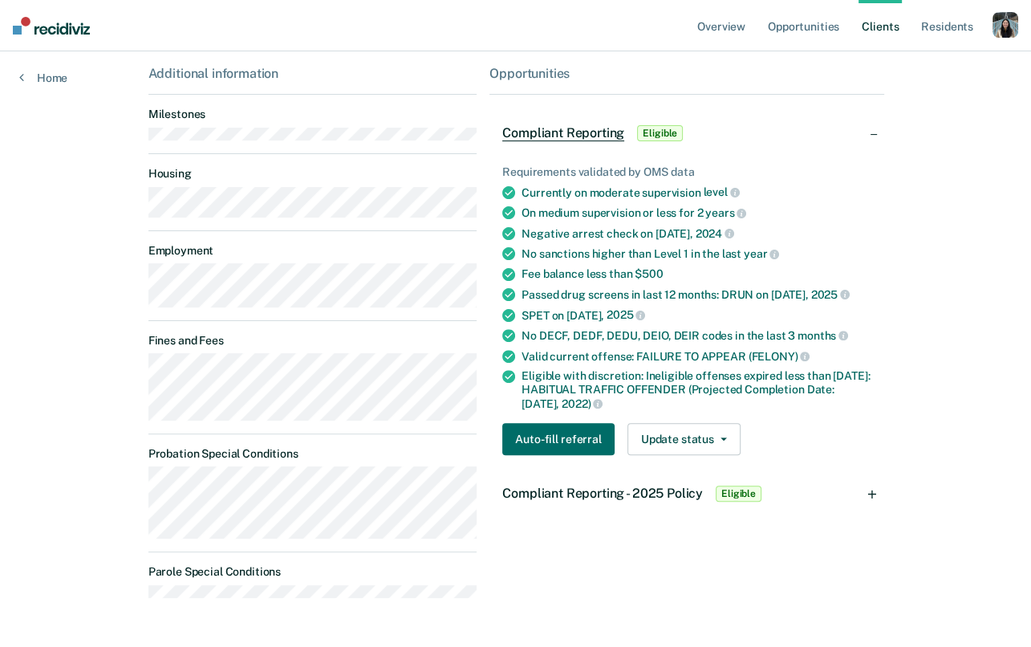
scroll to position [364, 0]
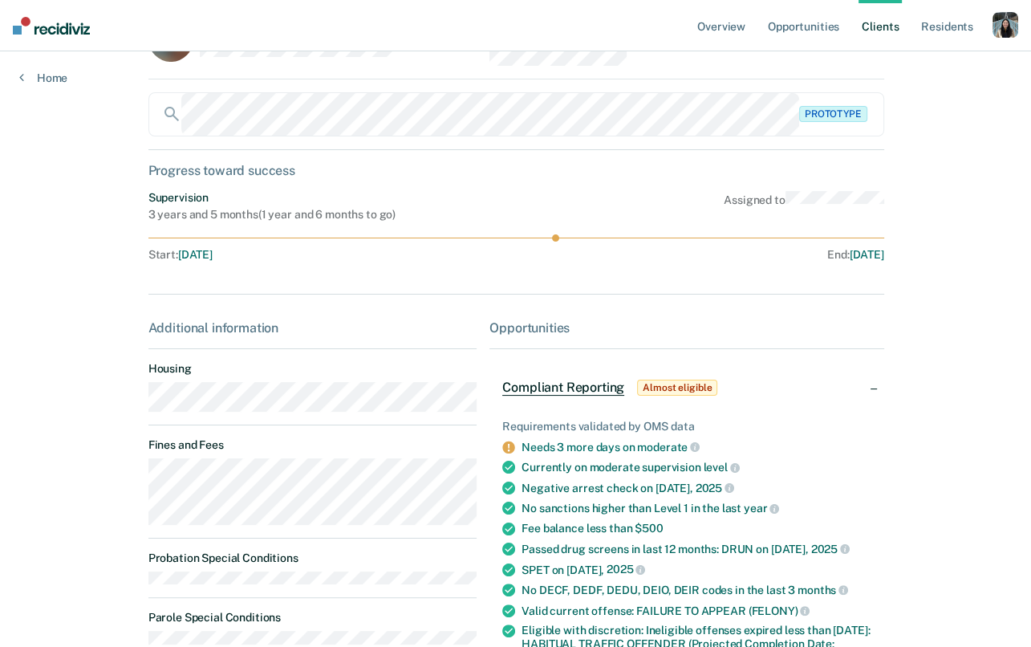
scroll to position [61, 0]
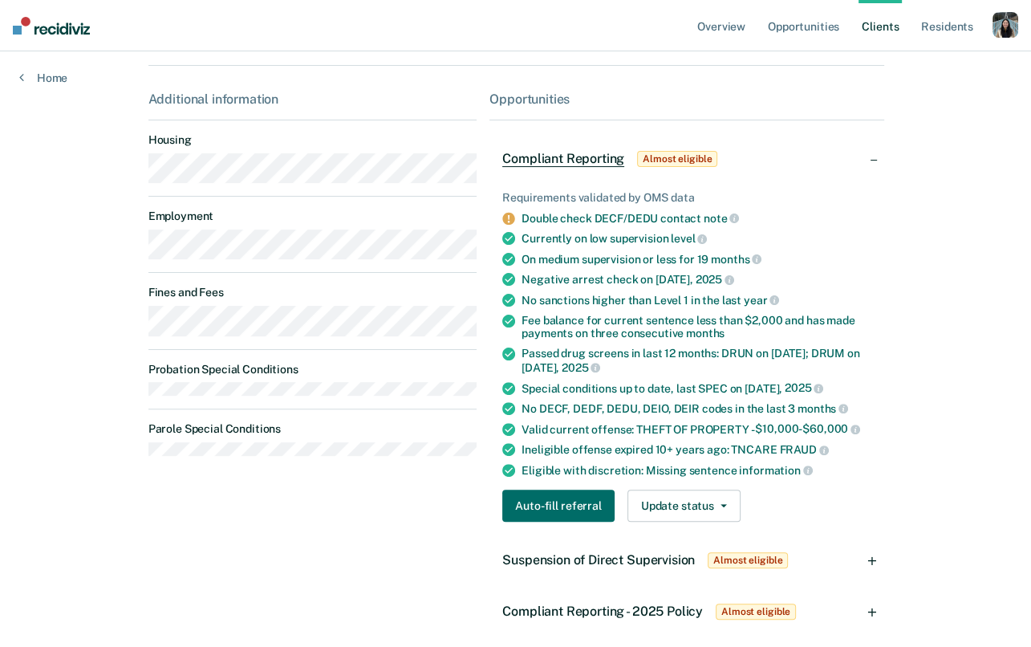
scroll to position [296, 0]
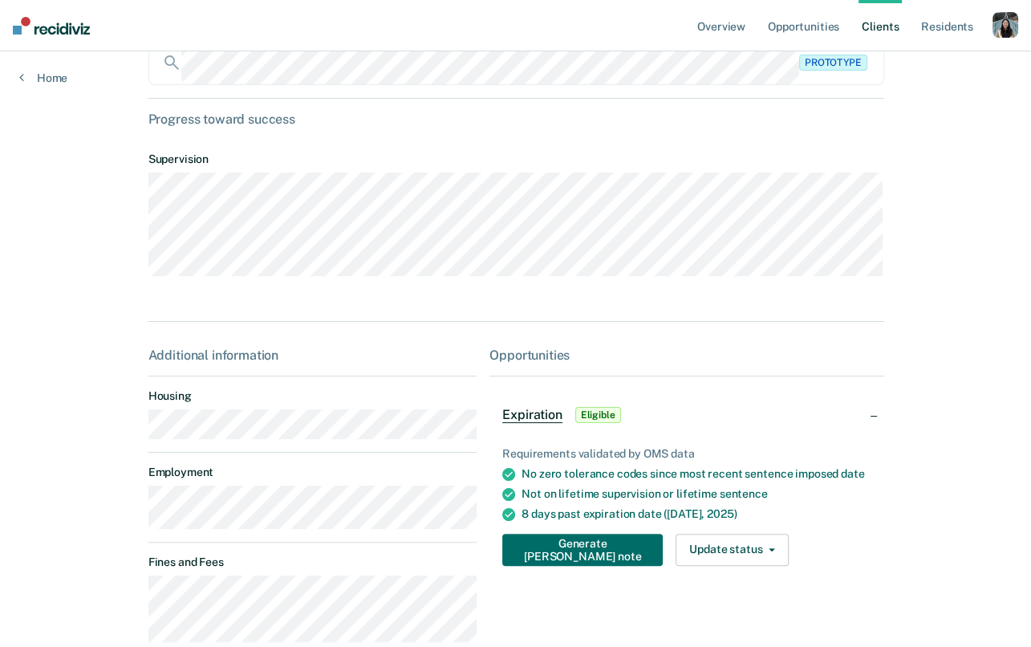
scroll to position [105, 0]
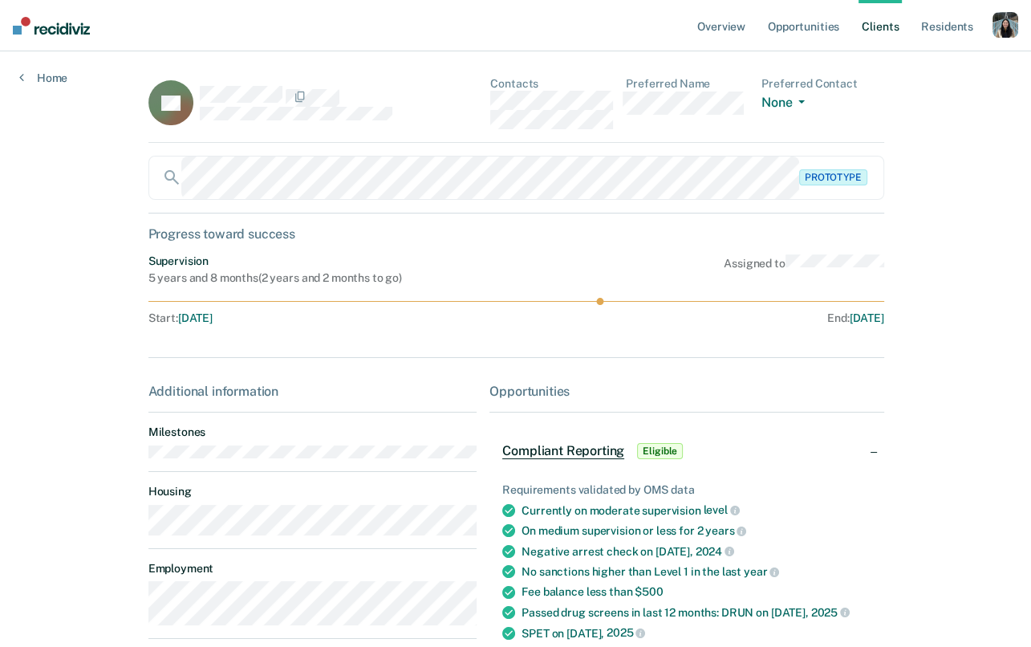
click at [858, 449] on div "Compliant Reporting Eligible" at bounding box center [687, 450] width 395 height 51
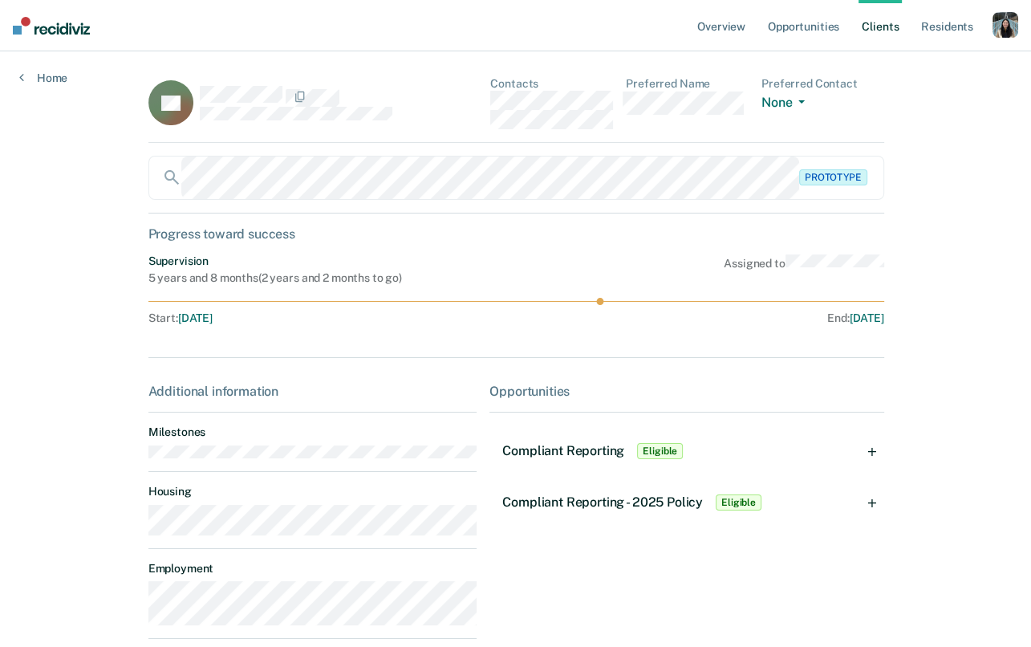
click at [858, 449] on div "Compliant Reporting Eligible" at bounding box center [687, 450] width 395 height 51
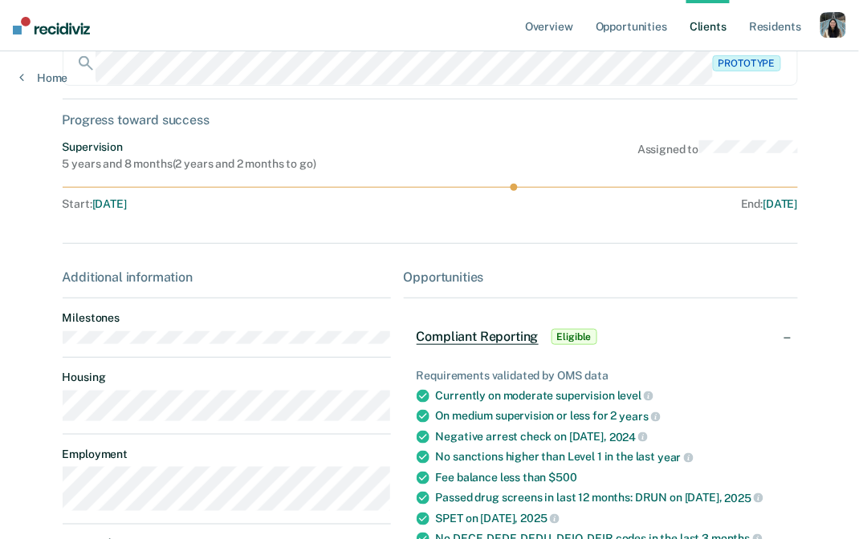
scroll to position [109, 0]
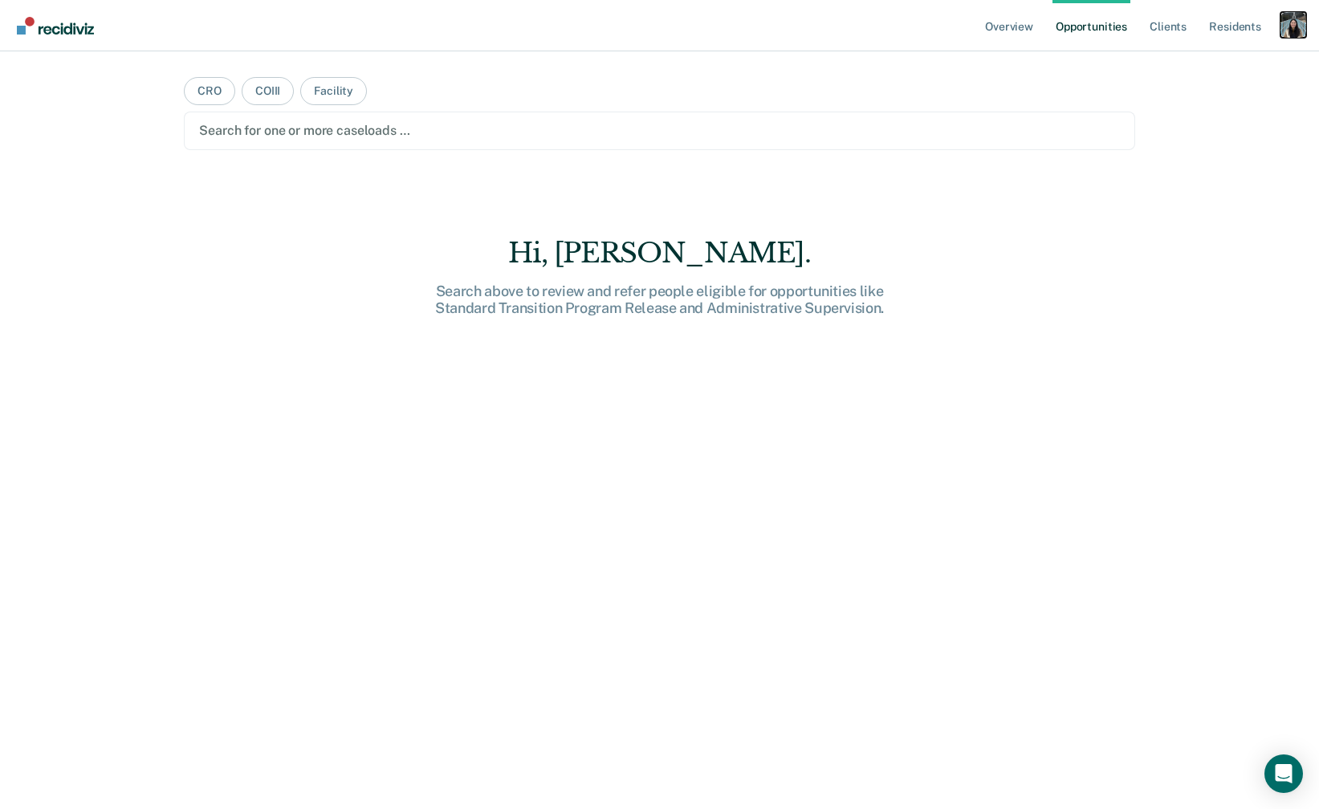
click at [1294, 28] on div "Profile dropdown button" at bounding box center [1293, 25] width 26 height 26
click at [1217, 64] on link "Profile" at bounding box center [1228, 66] width 129 height 14
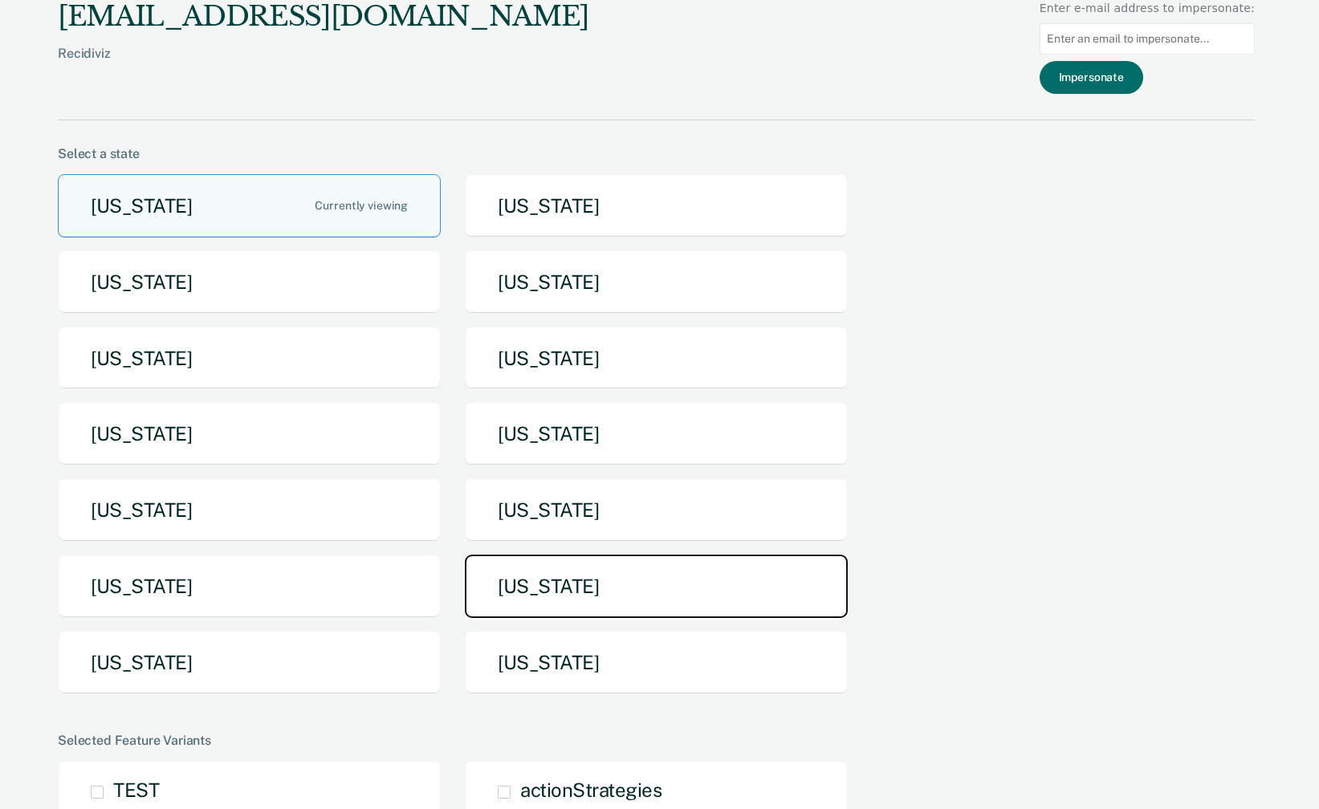
click at [552, 570] on button "Tennessee" at bounding box center [656, 586] width 383 height 63
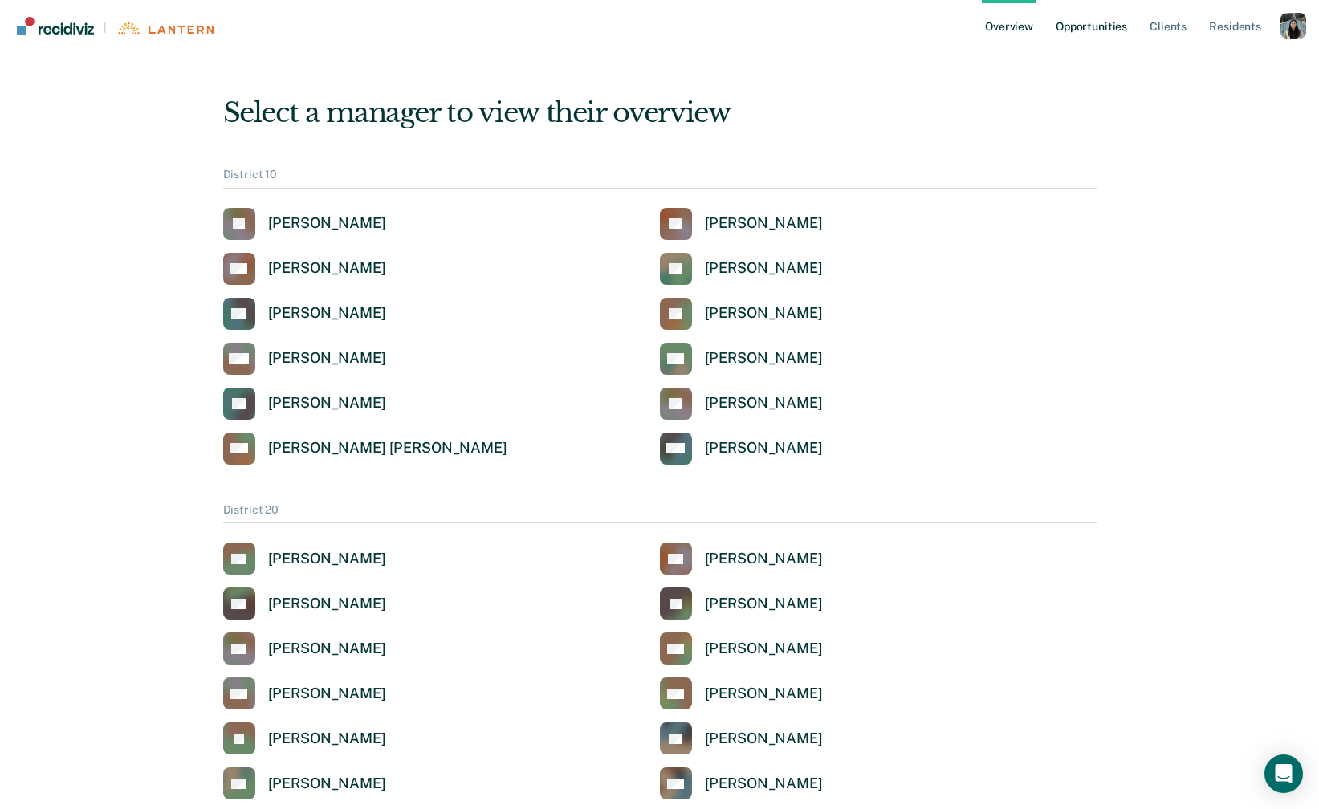
click at [1097, 34] on link "Opportunities" at bounding box center [1091, 25] width 78 height 51
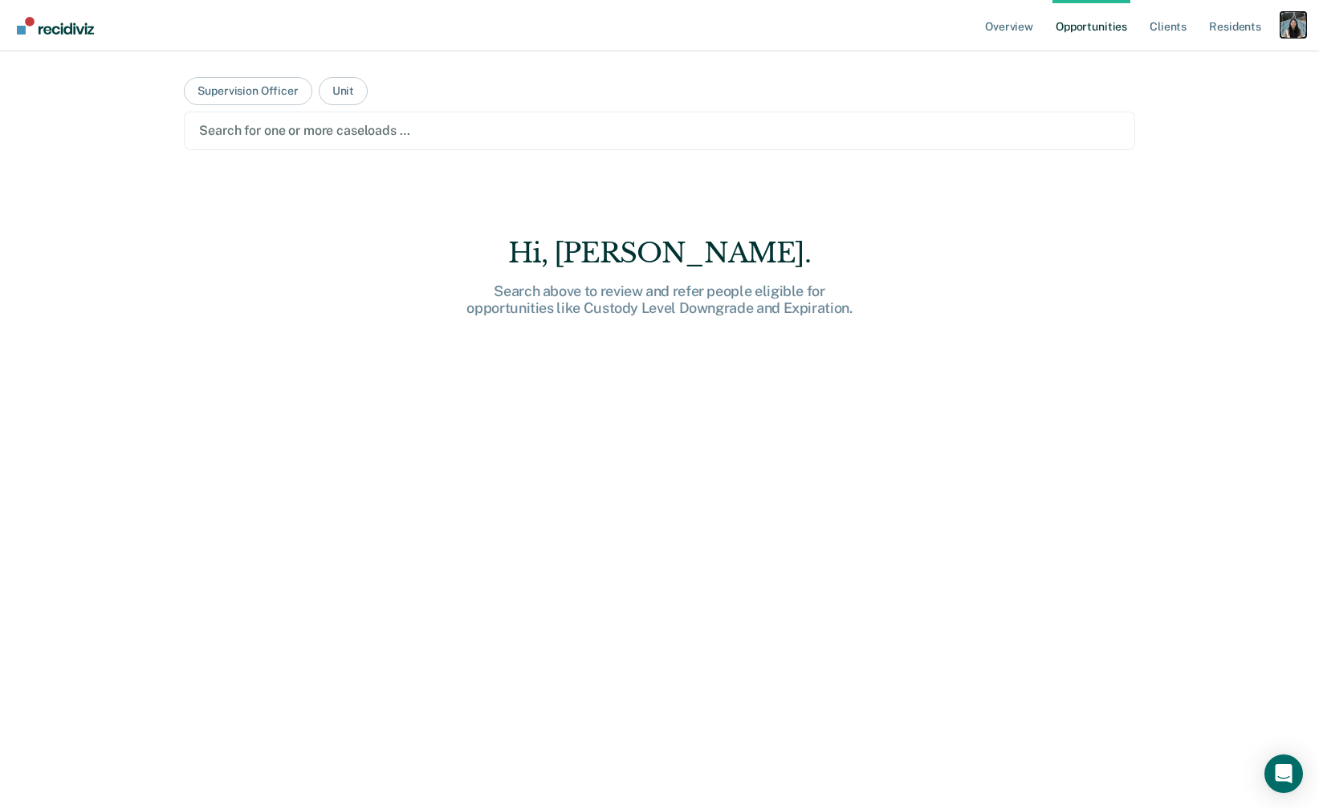
click at [1302, 26] on div "Profile dropdown button" at bounding box center [1293, 25] width 26 height 26
click at [1218, 103] on link "Go to Pathways" at bounding box center [1228, 106] width 129 height 14
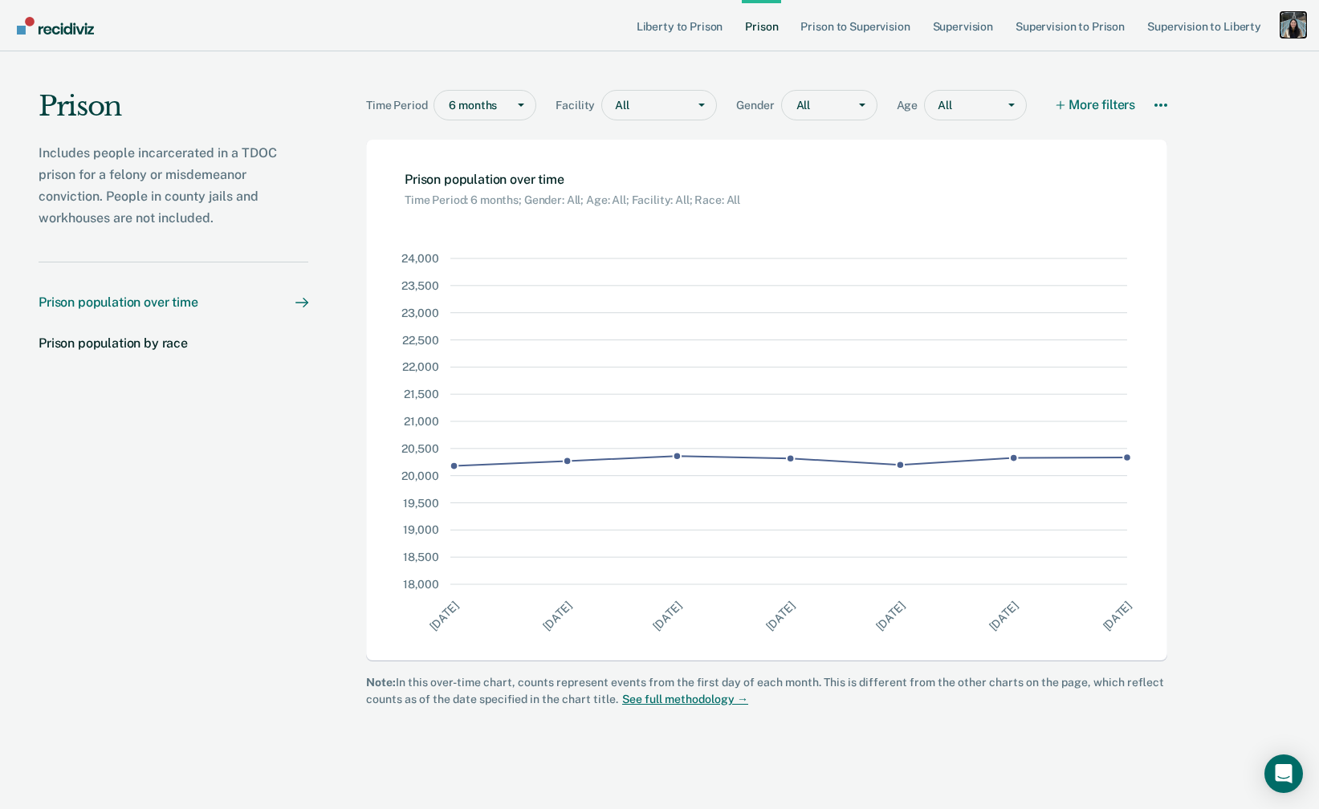
click at [1292, 20] on div "Profile dropdown button" at bounding box center [1293, 25] width 26 height 26
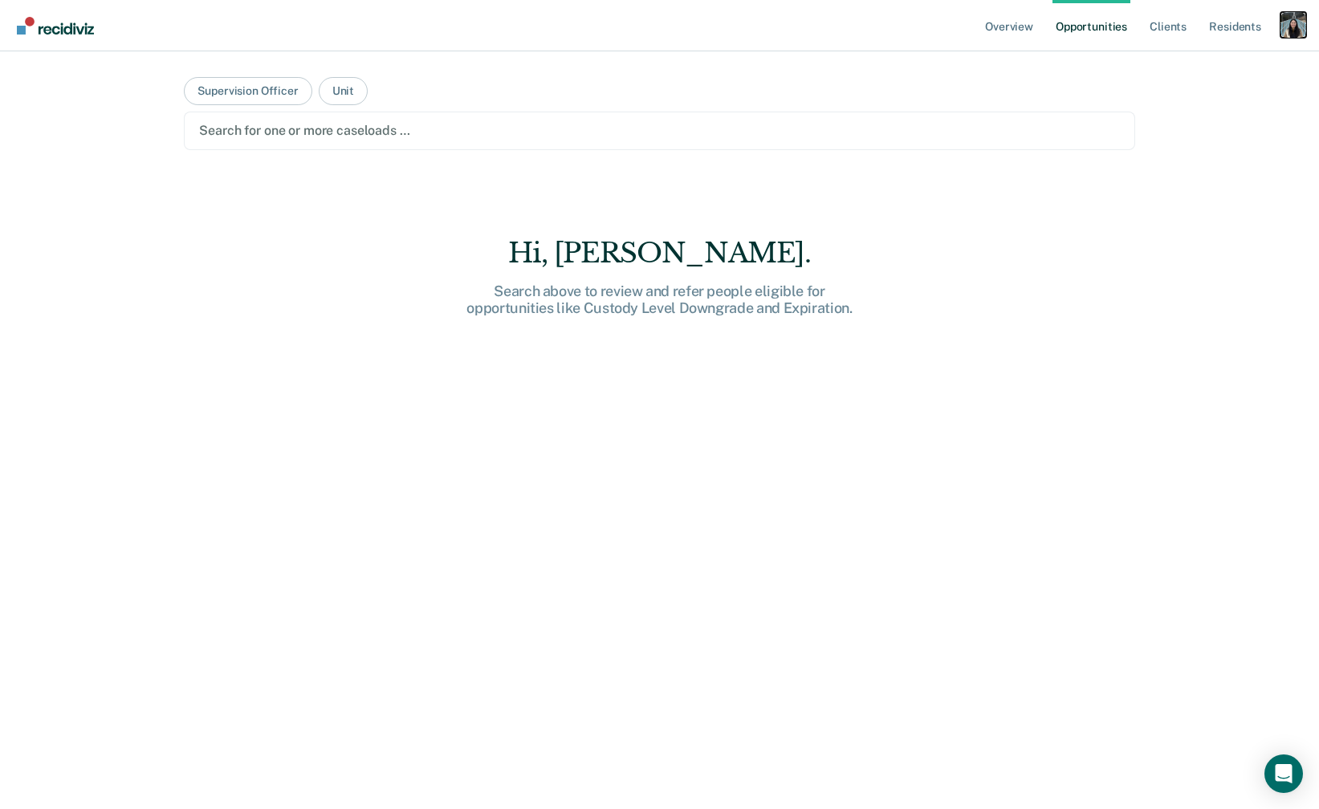
click at [1290, 29] on div "Profile dropdown button" at bounding box center [1293, 25] width 26 height 26
click at [1287, 31] on div "Profile dropdown button" at bounding box center [1293, 25] width 26 height 26
click at [1303, 21] on div "Profile dropdown button" at bounding box center [1293, 25] width 26 height 26
click at [1218, 60] on link "Profile" at bounding box center [1228, 66] width 129 height 14
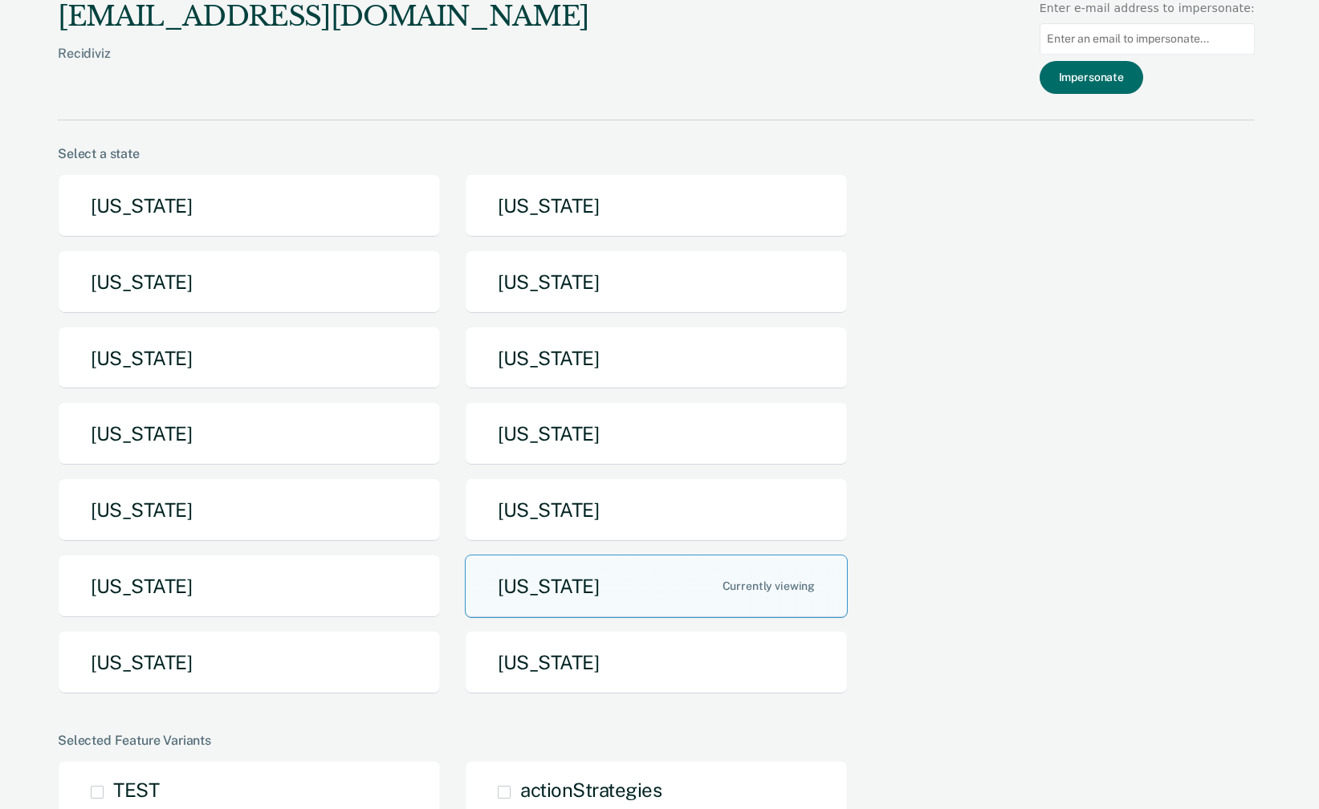
click at [1181, 38] on input at bounding box center [1146, 38] width 215 height 31
paste input "taneshia.douglas@tn.gov"
type input "taneshia.douglas@tn.gov"
click at [1143, 87] on button "Impersonate" at bounding box center [1091, 77] width 104 height 33
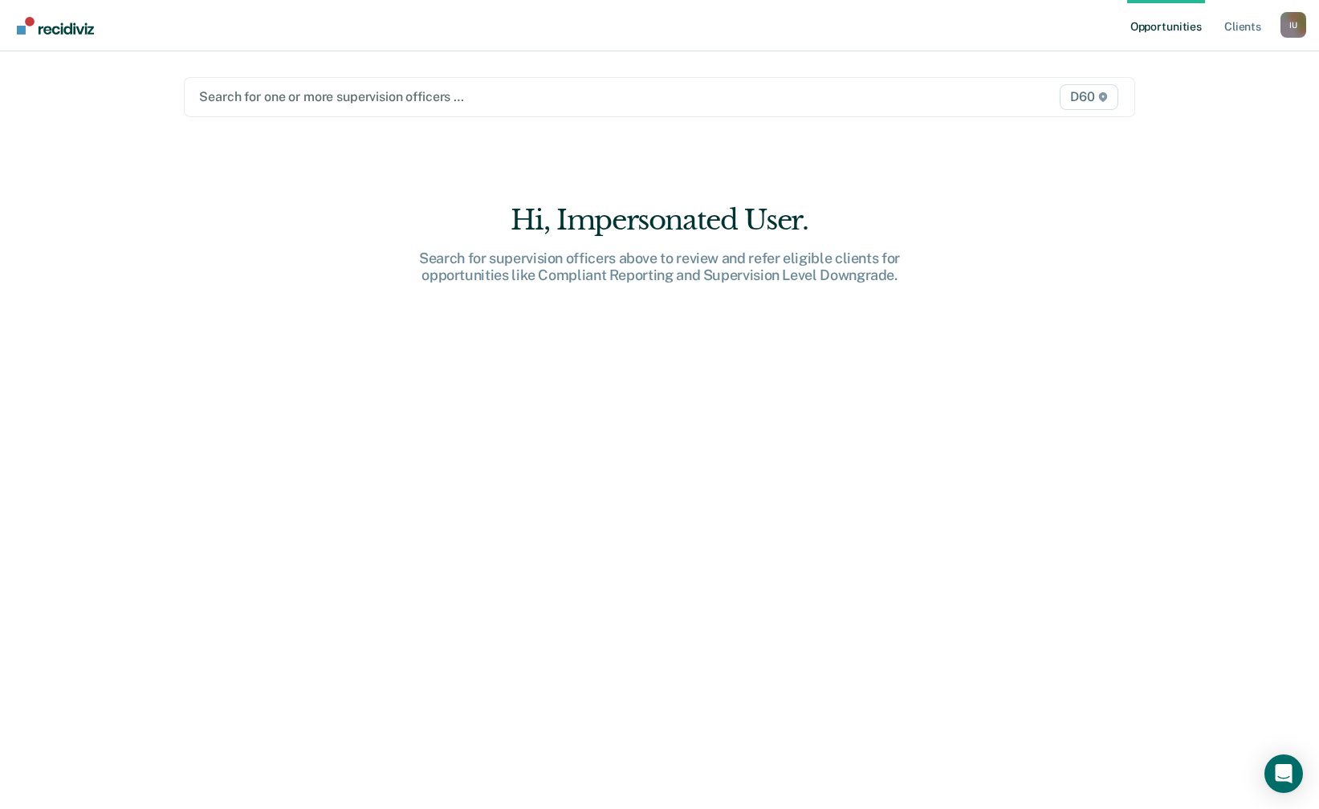
click at [813, 129] on main "Search for one or more supervision officers … D60 Hi, Impersonated User. Search…" at bounding box center [659, 410] width 989 height 719
click at [783, 104] on div at bounding box center [520, 96] width 643 height 18
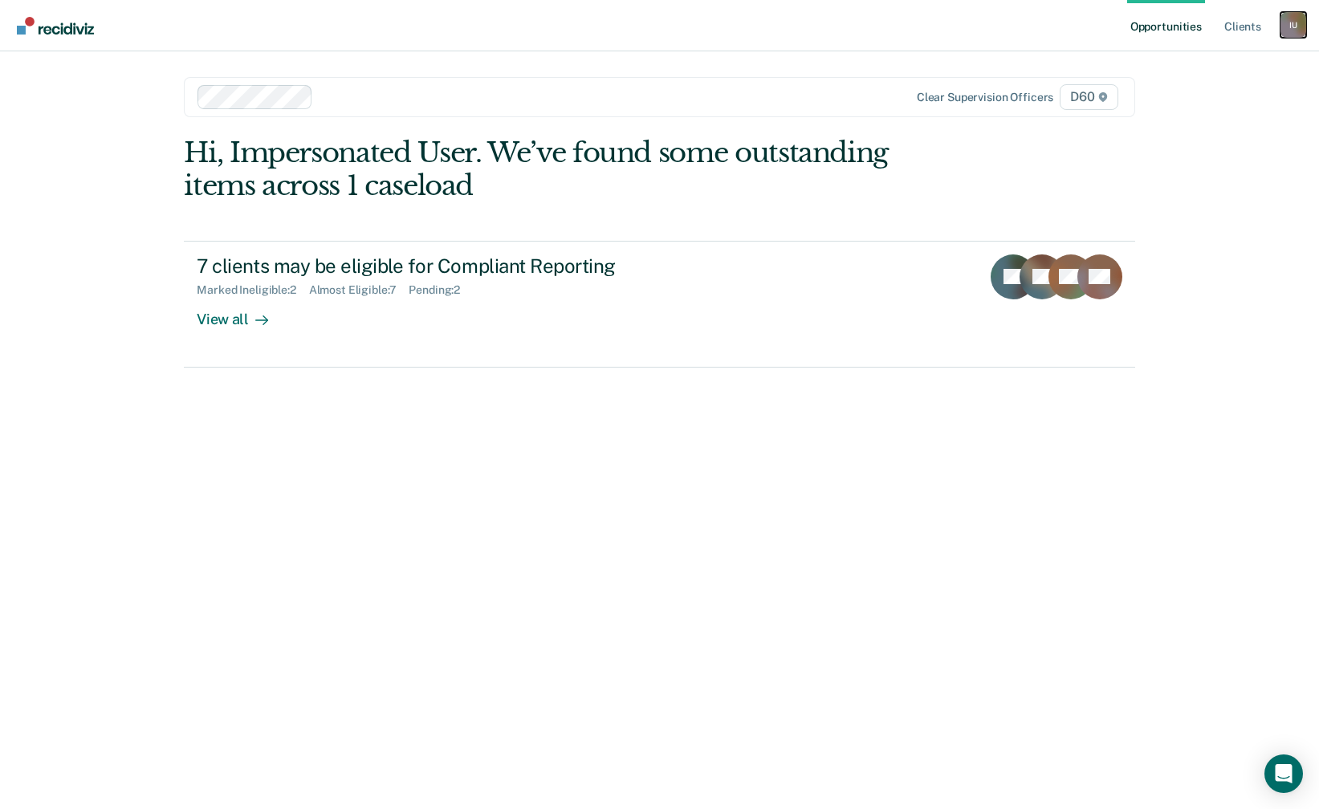
click at [1292, 25] on div "I U" at bounding box center [1293, 25] width 26 height 26
click at [1209, 85] on link "How it works" at bounding box center [1228, 86] width 129 height 14
click at [1254, 24] on link "Client s" at bounding box center [1242, 25] width 43 height 51
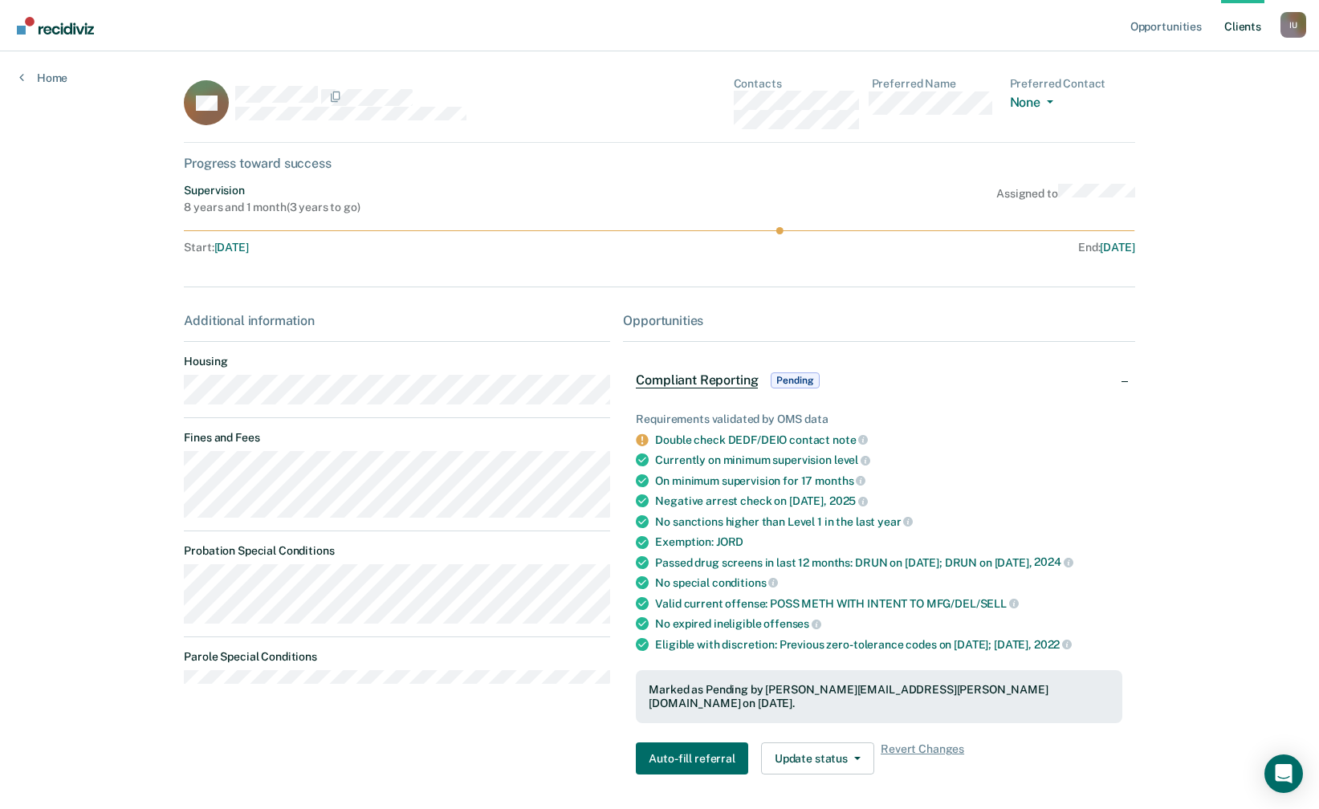
click at [1282, 582] on div "Opportunities Client s Impersonated User I U Profile How it works Log Out Home …" at bounding box center [659, 435] width 1319 height 871
